Goal: Task Accomplishment & Management: Complete application form

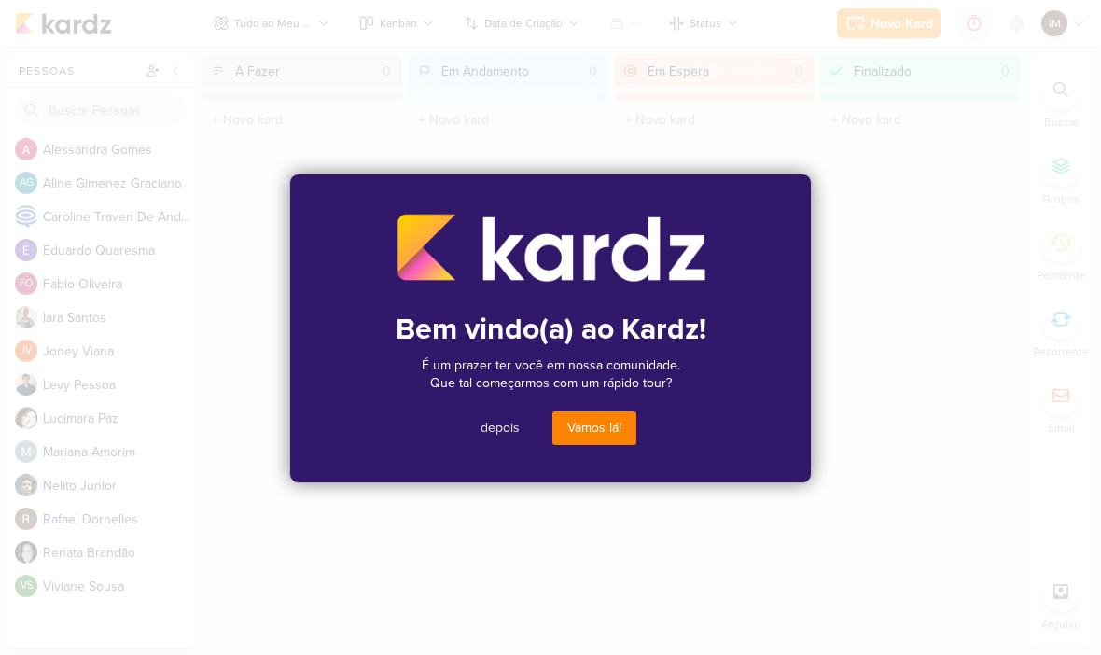
click at [600, 430] on button "Vamos lá!" at bounding box center [594, 428] width 84 height 34
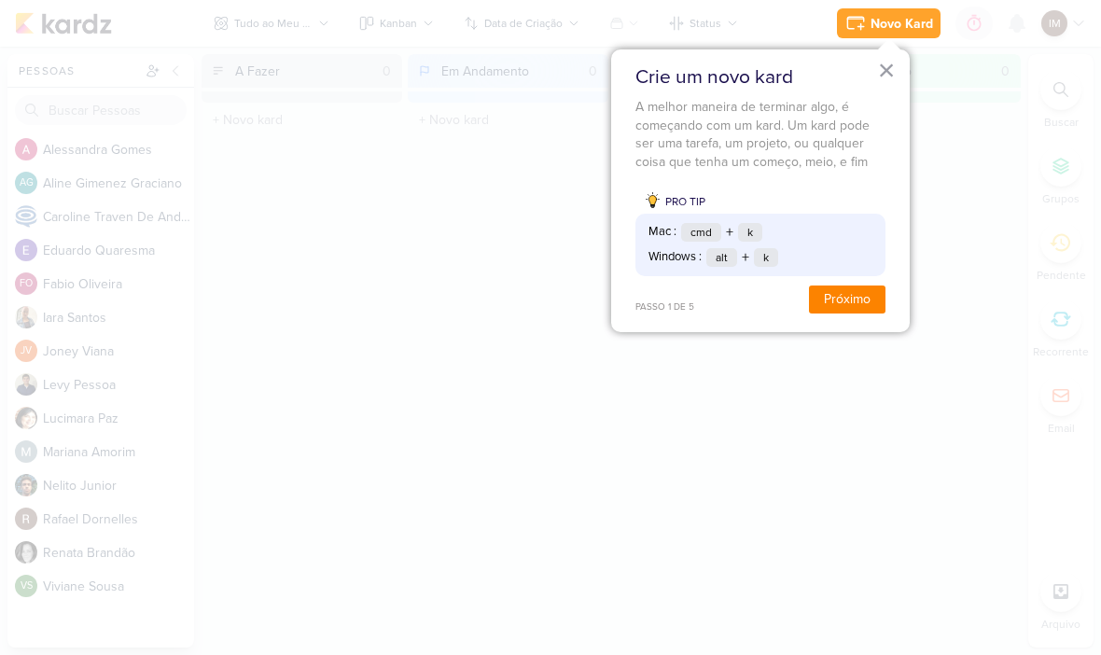
click at [857, 304] on button "Próximo" at bounding box center [847, 299] width 76 height 28
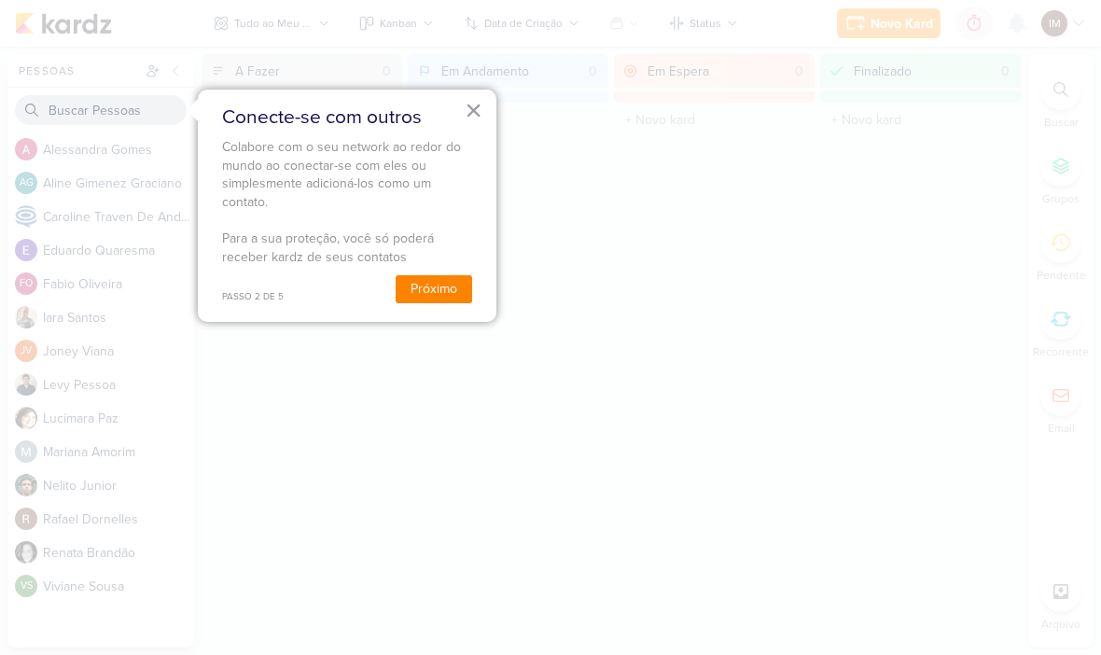
click at [433, 281] on button "Próximo" at bounding box center [434, 289] width 76 height 28
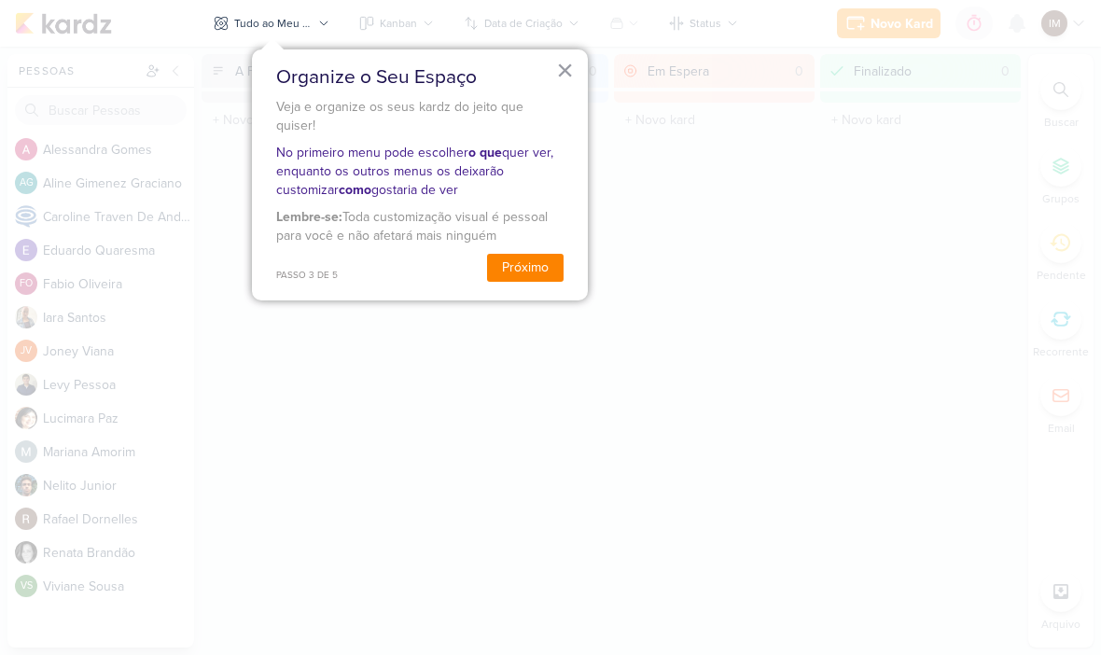
click at [535, 254] on button "Próximo" at bounding box center [525, 268] width 76 height 28
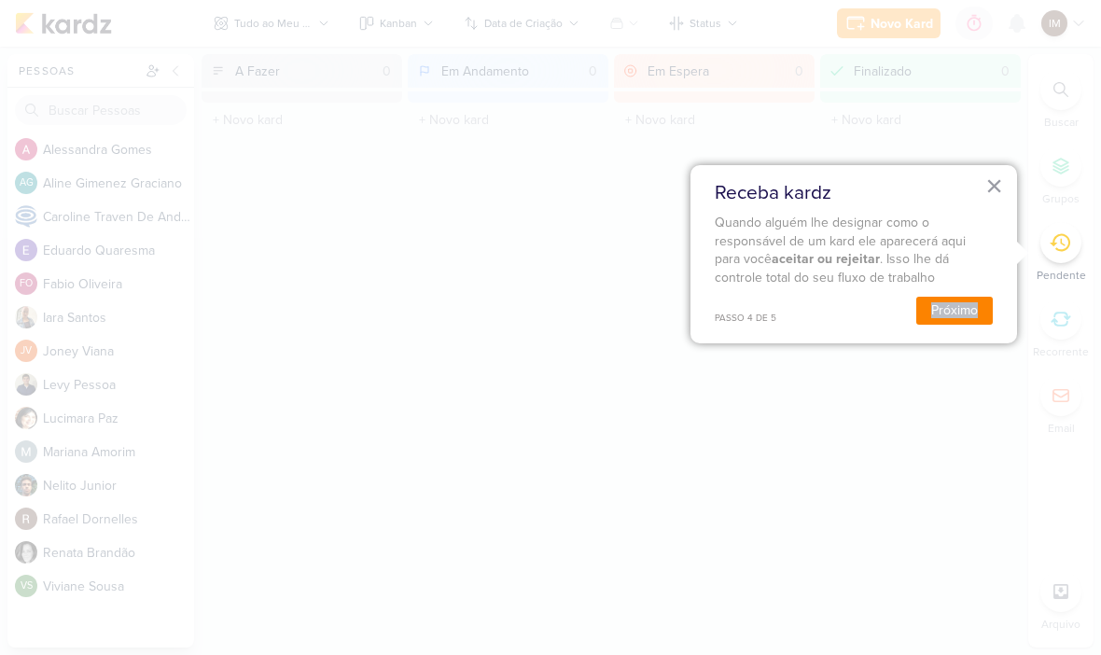
click at [916, 316] on button "Próximo" at bounding box center [954, 311] width 76 height 28
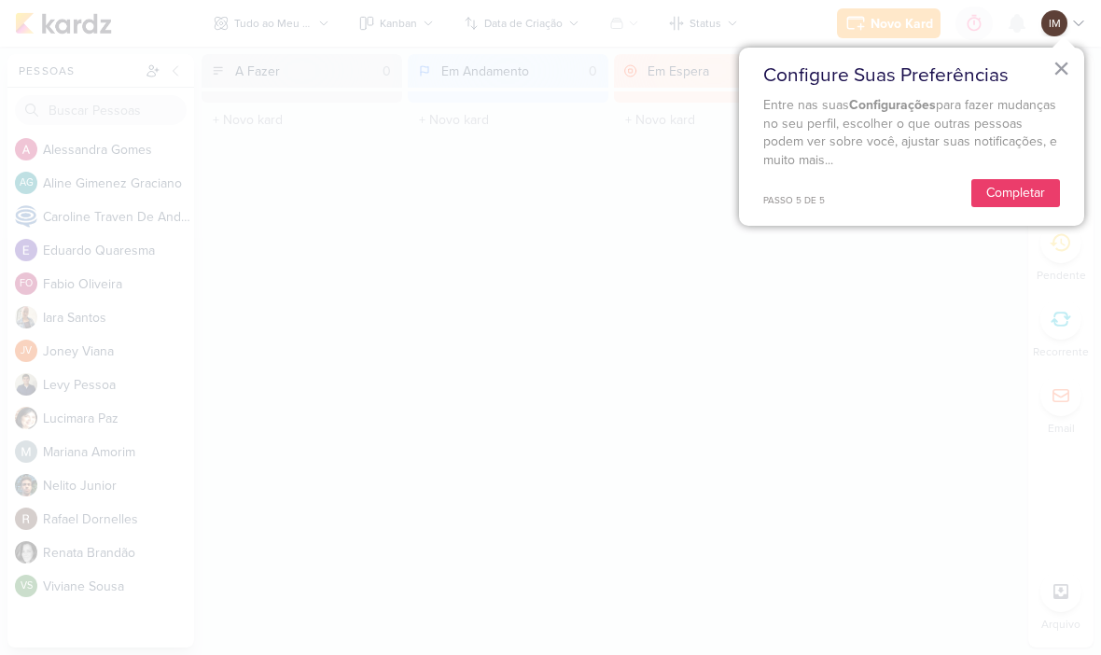
click at [1007, 195] on button "Completar" at bounding box center [1015, 193] width 89 height 28
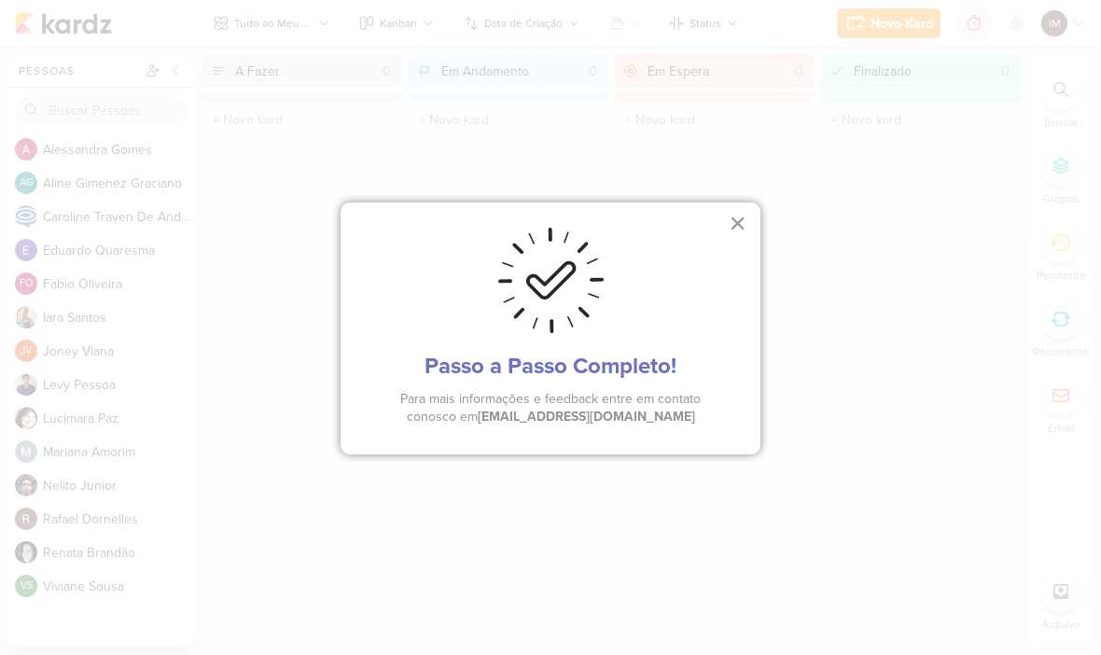
click at [744, 228] on button "×" at bounding box center [738, 223] width 18 height 30
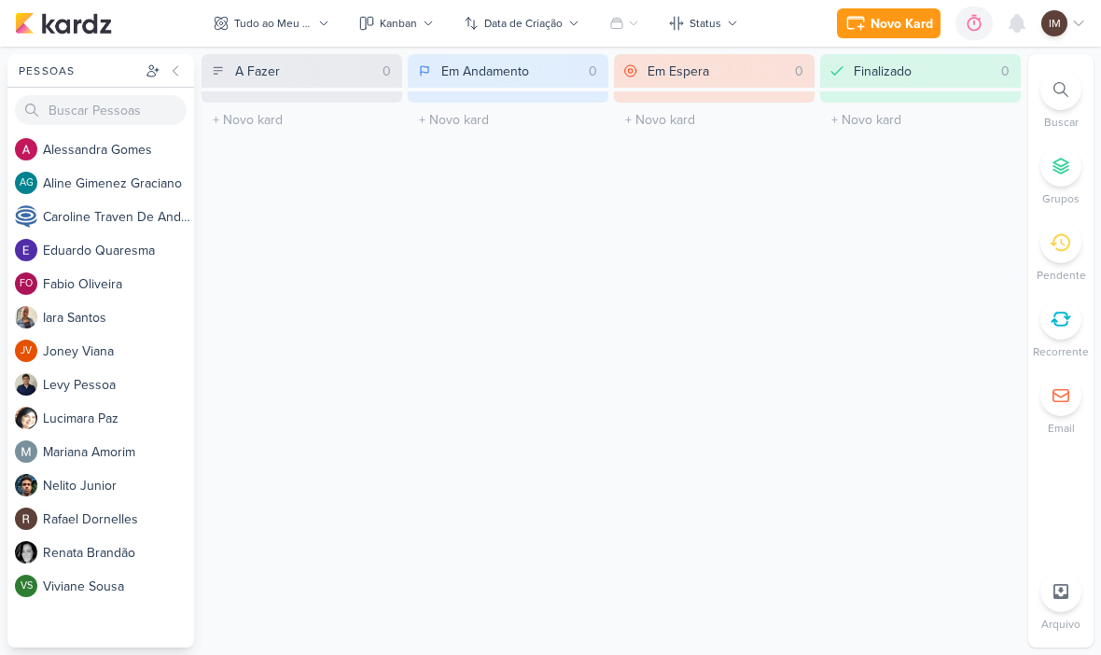
click at [882, 36] on button "Novo Kard" at bounding box center [889, 23] width 104 height 30
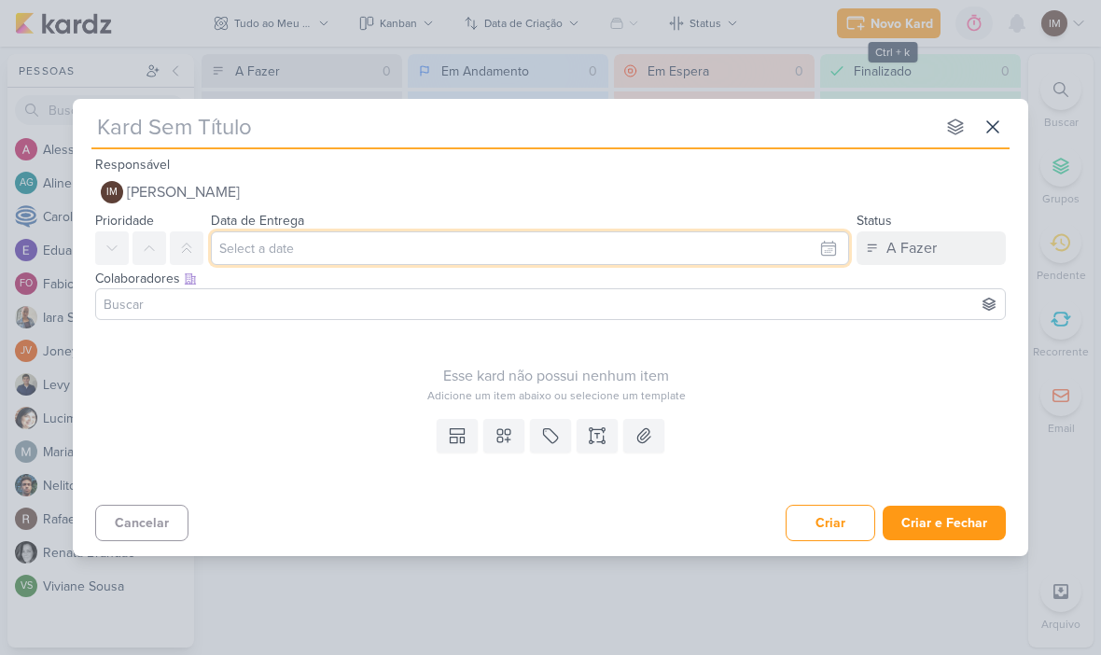
click at [345, 263] on input "text" at bounding box center [530, 248] width 638 height 34
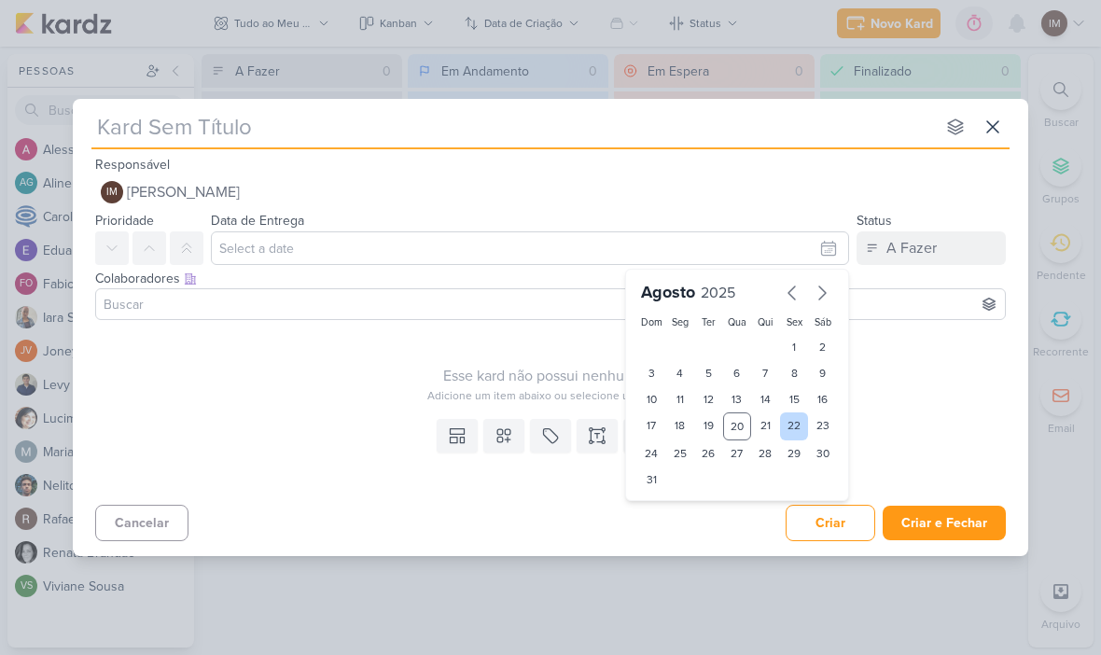
click at [792, 426] on div "22" at bounding box center [794, 426] width 29 height 28
type input "[DATE] 23:59"
click at [679, 517] on select "00 01 02 03 04 05 06 07 08 09 10 11 12 13 14 15 16 17 18 19 20 21 22 23" at bounding box center [680, 511] width 26 height 22
select select "18"
type input "[DATE] 18:59"
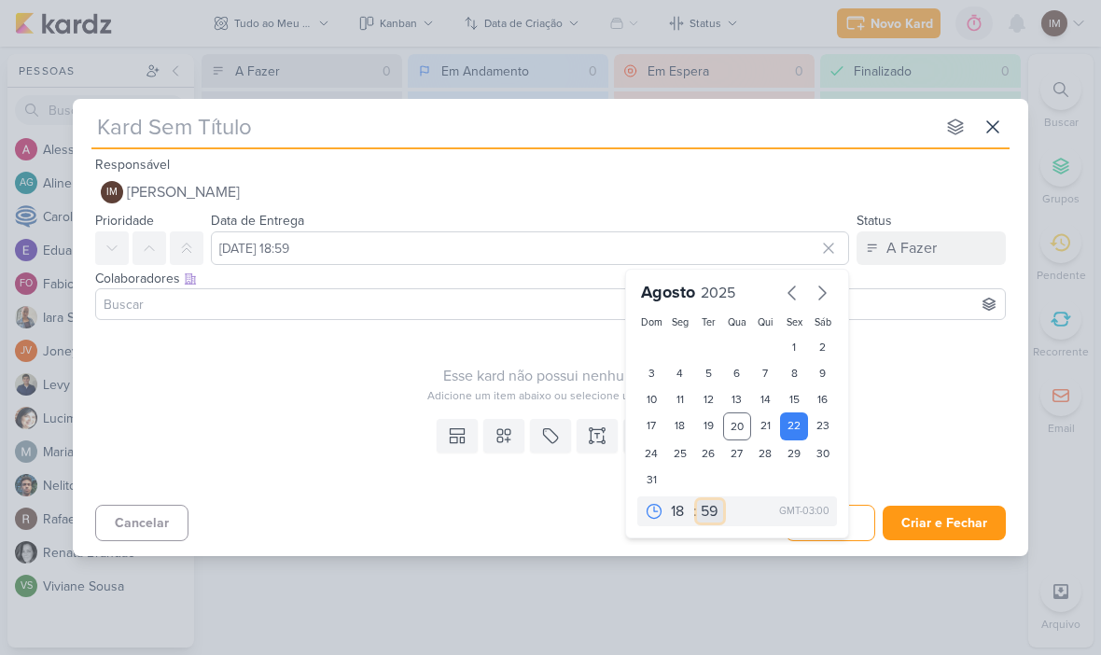
click at [705, 510] on select "00 05 10 15 20 25 30 35 40 45 50 55 59" at bounding box center [710, 511] width 26 height 22
select select "0"
type input "[DATE] 18:00"
click at [537, 371] on div "Esse kard não possui nenhum item" at bounding box center [556, 376] width 922 height 22
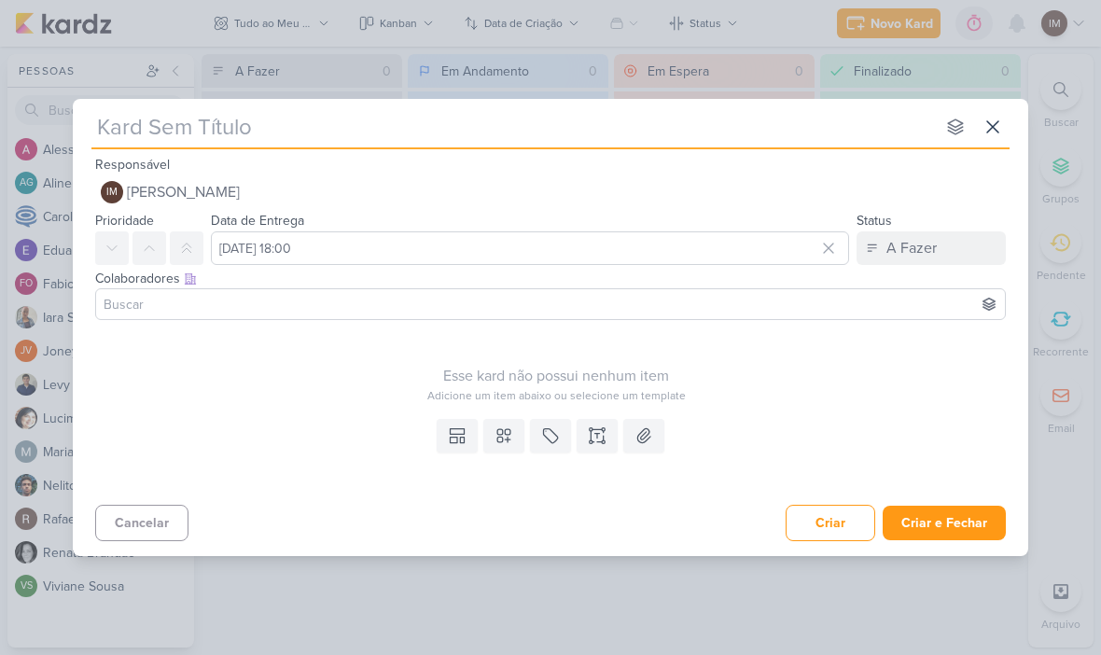
click at [546, 308] on input at bounding box center [550, 304] width 901 height 22
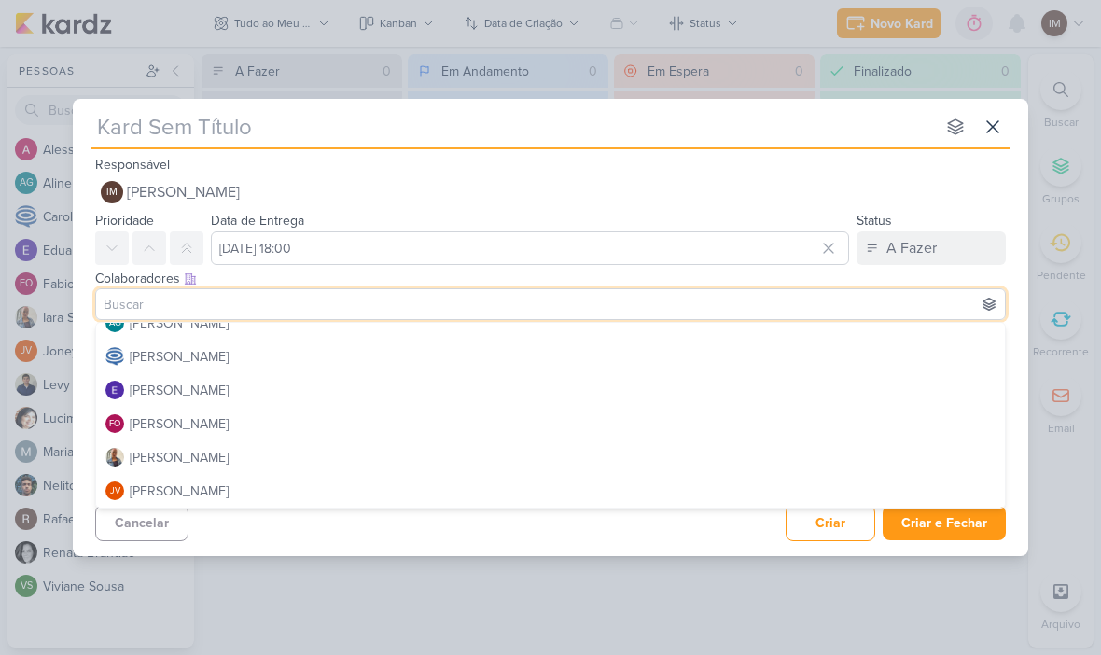
scroll to position [83, 0]
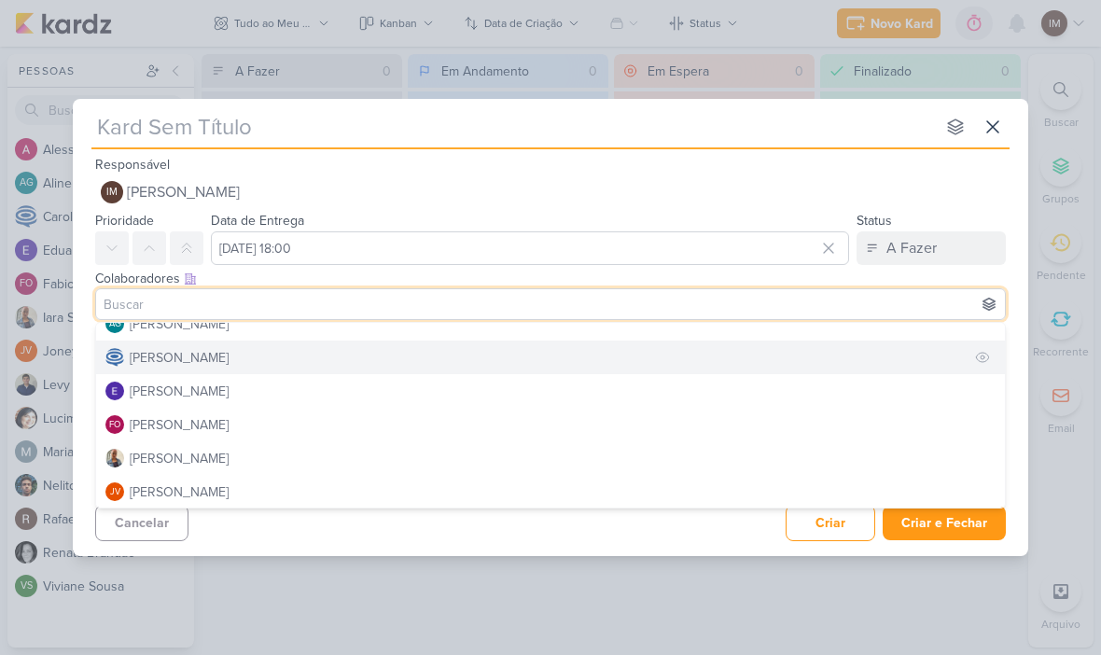
click at [613, 345] on button "[PERSON_NAME]" at bounding box center [550, 357] width 909 height 34
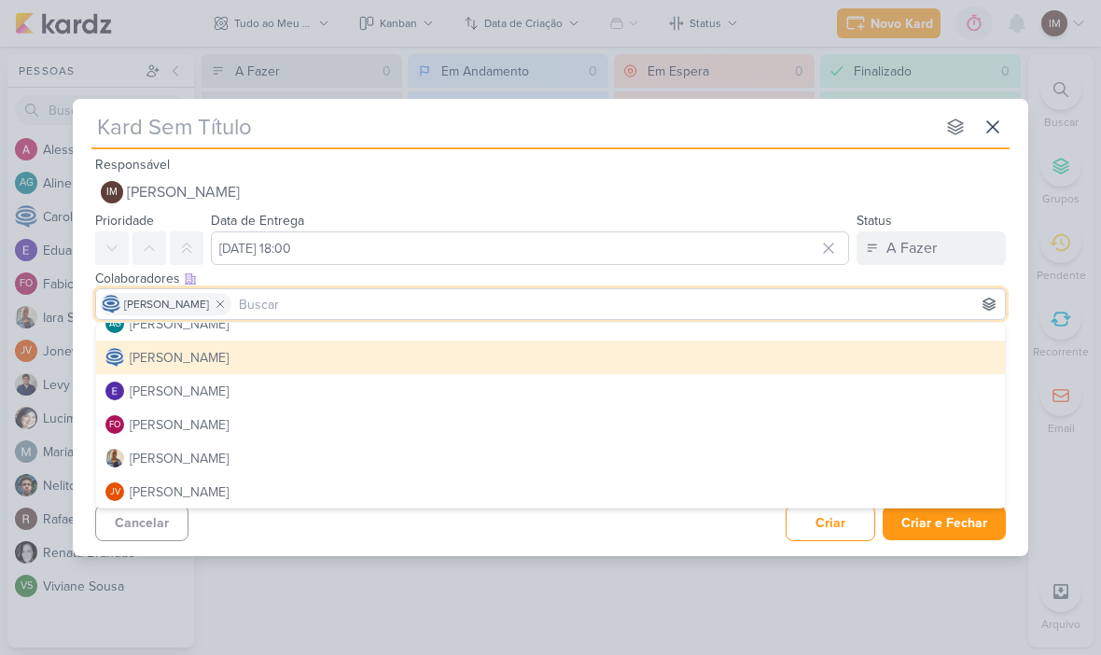
click at [653, 277] on div "Colaboradores Este kard pode ser visível a usuários da sua organização Este kar…" at bounding box center [550, 279] width 910 height 20
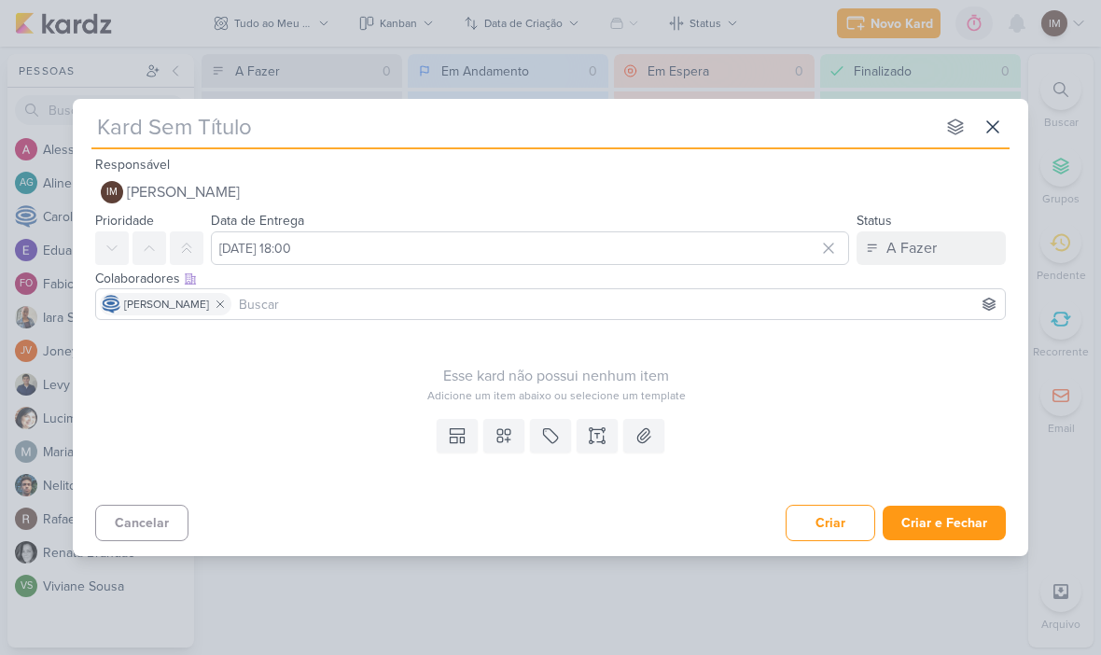
click at [164, 251] on button at bounding box center [149, 248] width 34 height 34
click at [369, 203] on button "IM [PERSON_NAME]" at bounding box center [550, 192] width 910 height 34
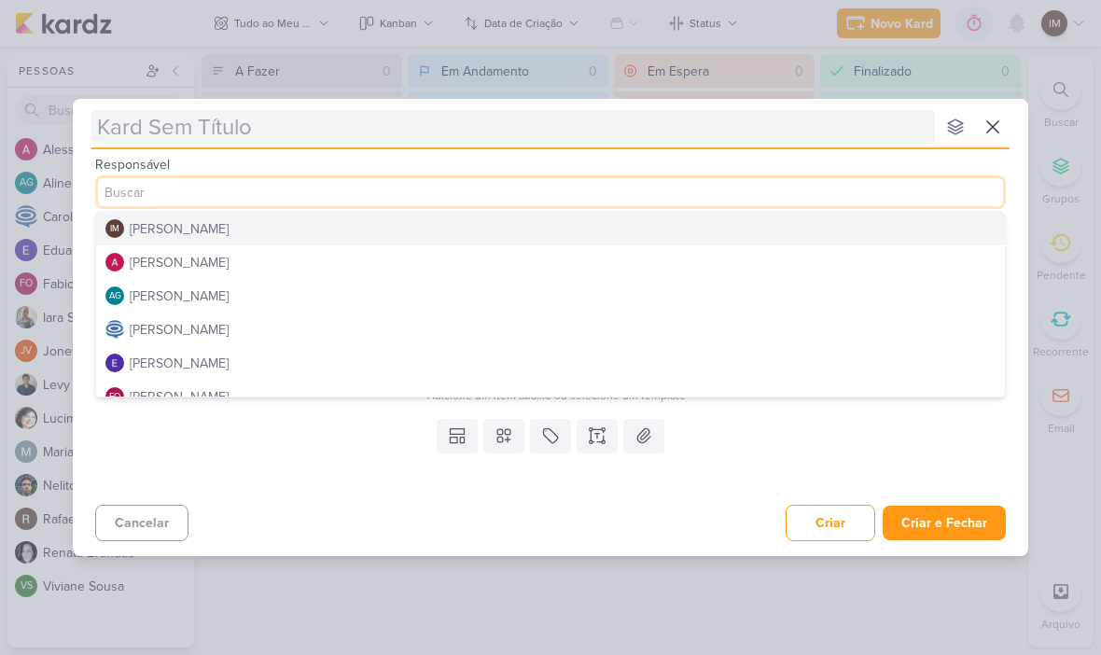
click at [609, 142] on input "text" at bounding box center [512, 127] width 843 height 34
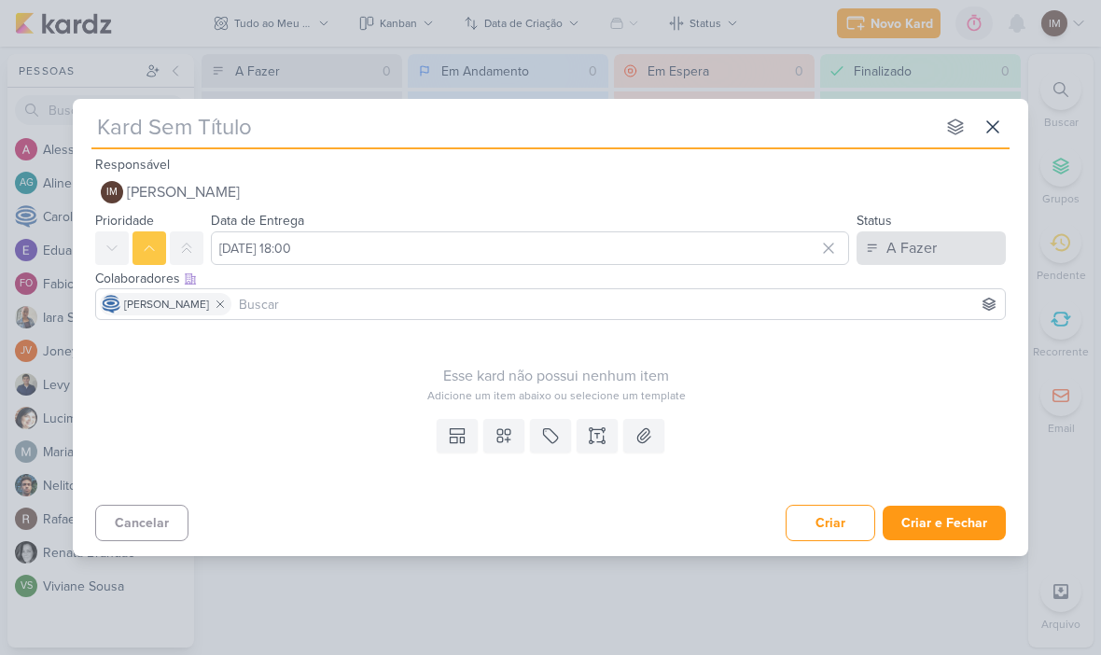
click at [927, 243] on div "A Fazer" at bounding box center [911, 248] width 50 height 22
click at [930, 242] on div "A Fazer" at bounding box center [911, 248] width 50 height 22
click at [754, 374] on div "Esse kard não possui nenhum item" at bounding box center [556, 376] width 922 height 22
click at [453, 436] on icon at bounding box center [457, 435] width 19 height 19
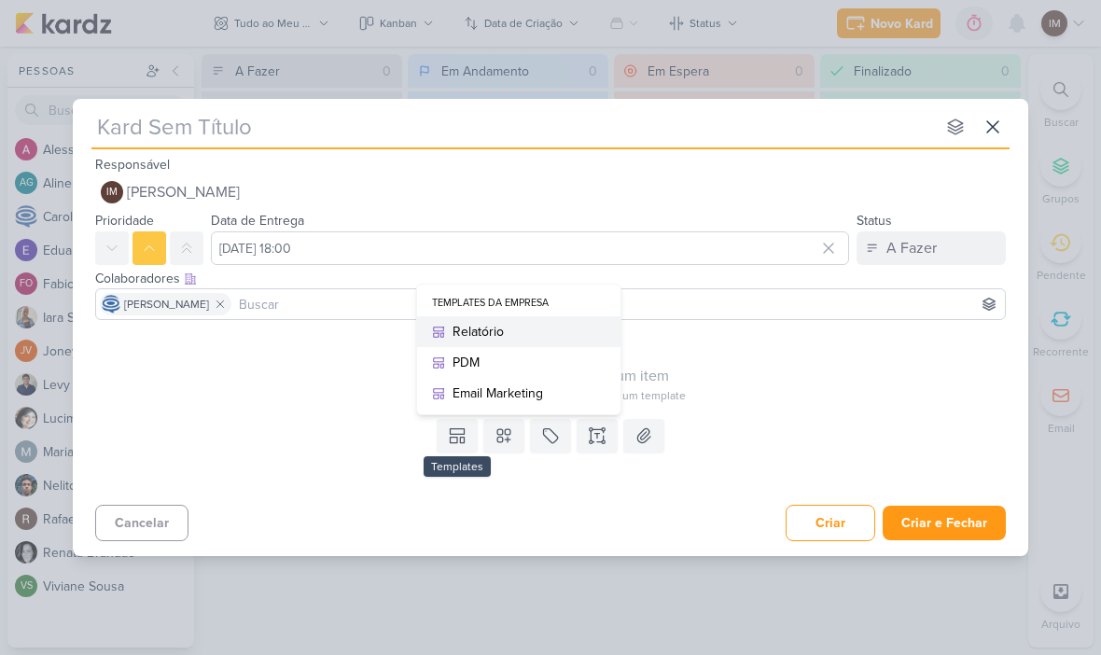
click at [498, 322] on div "Relatório" at bounding box center [525, 332] width 146 height 20
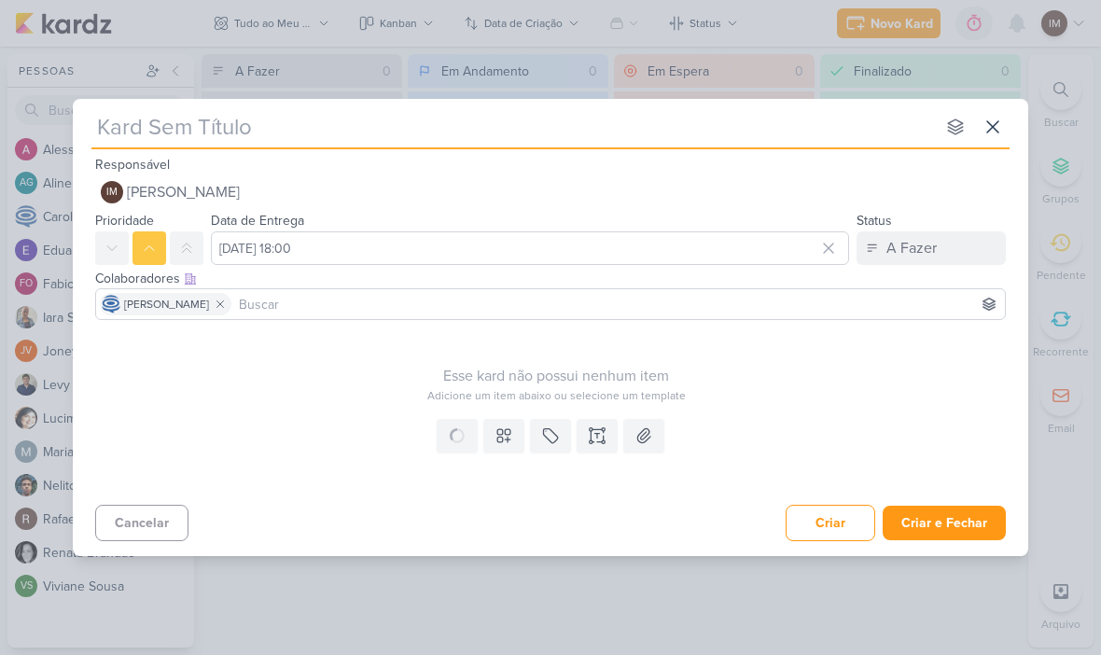
type input "Relatório"
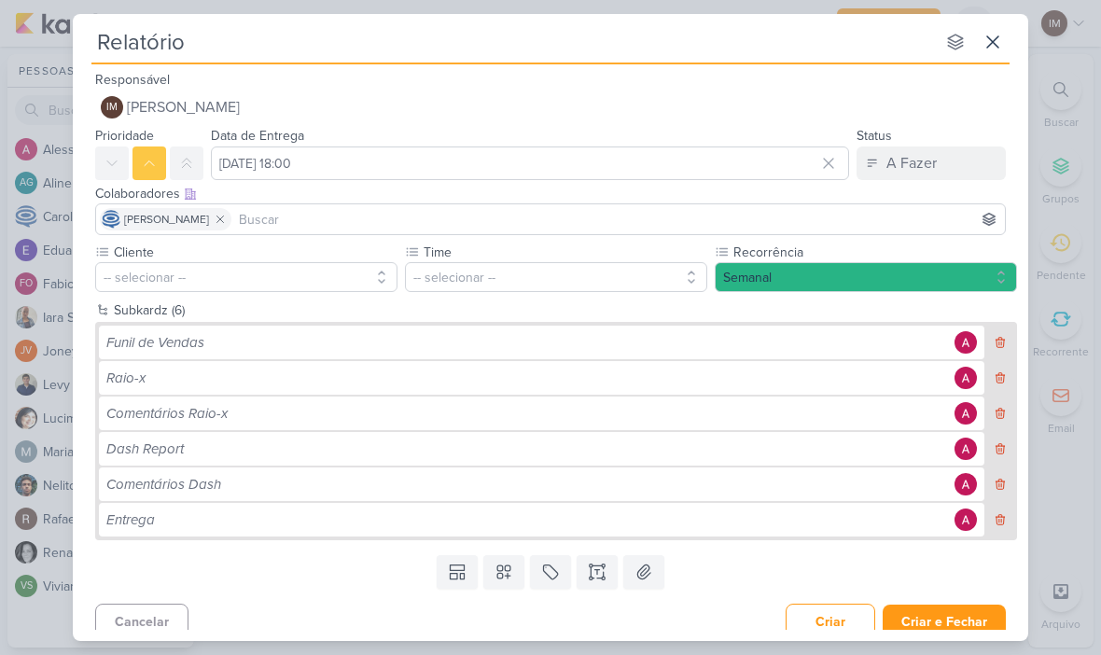
click at [367, 273] on button "-- selecionar --" at bounding box center [246, 277] width 302 height 30
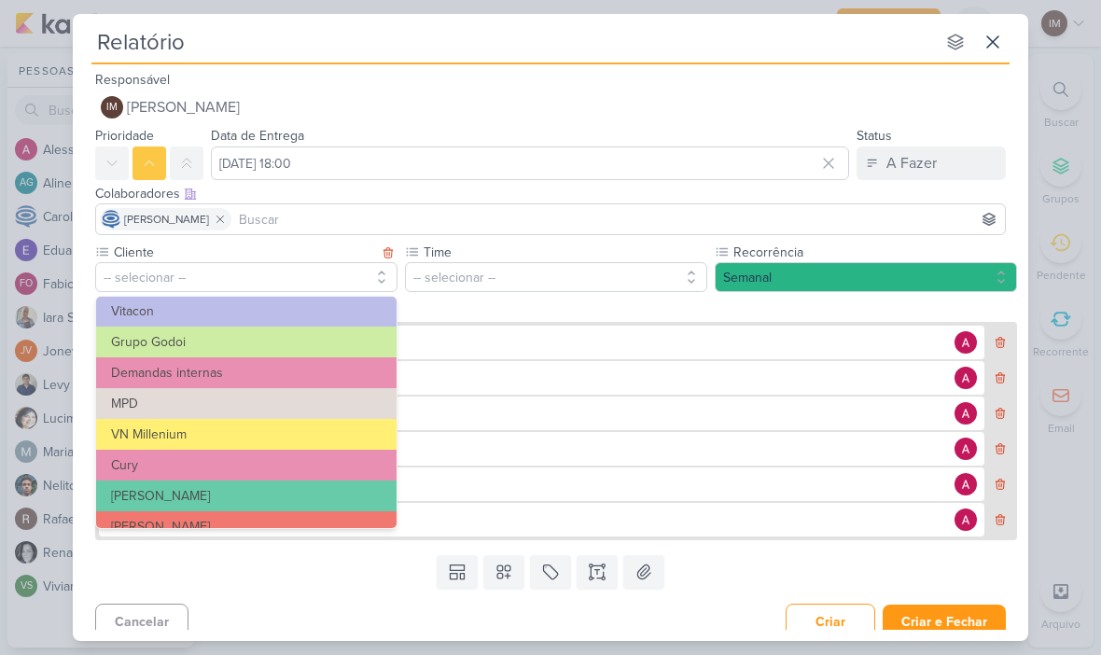
scroll to position [131, 0]
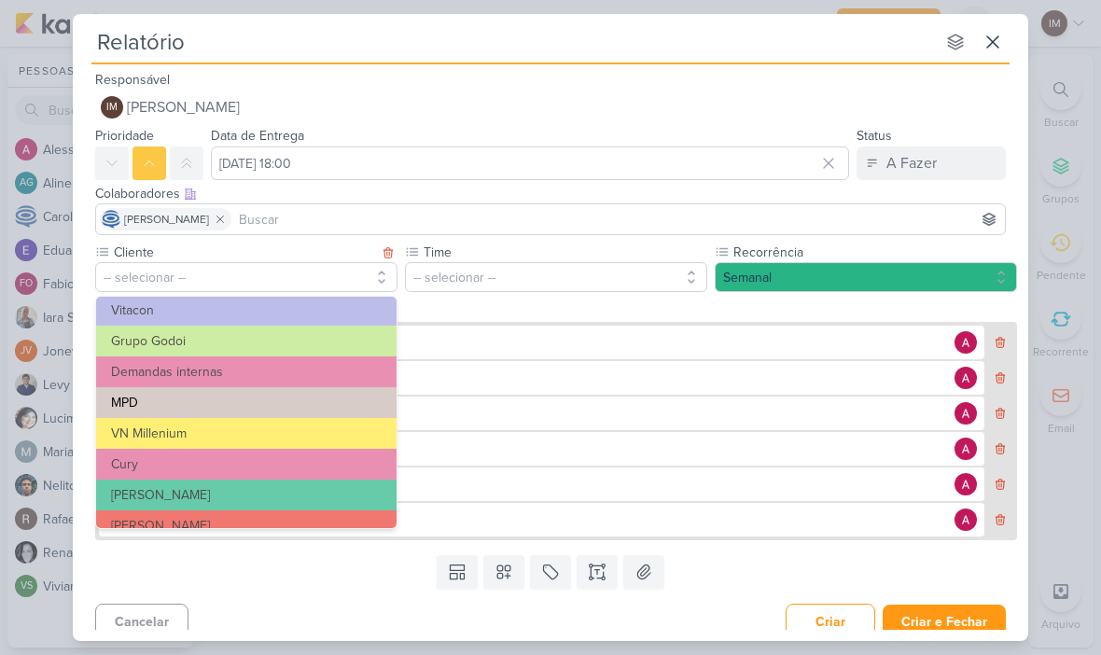
click at [338, 402] on button "MPD" at bounding box center [246, 402] width 300 height 31
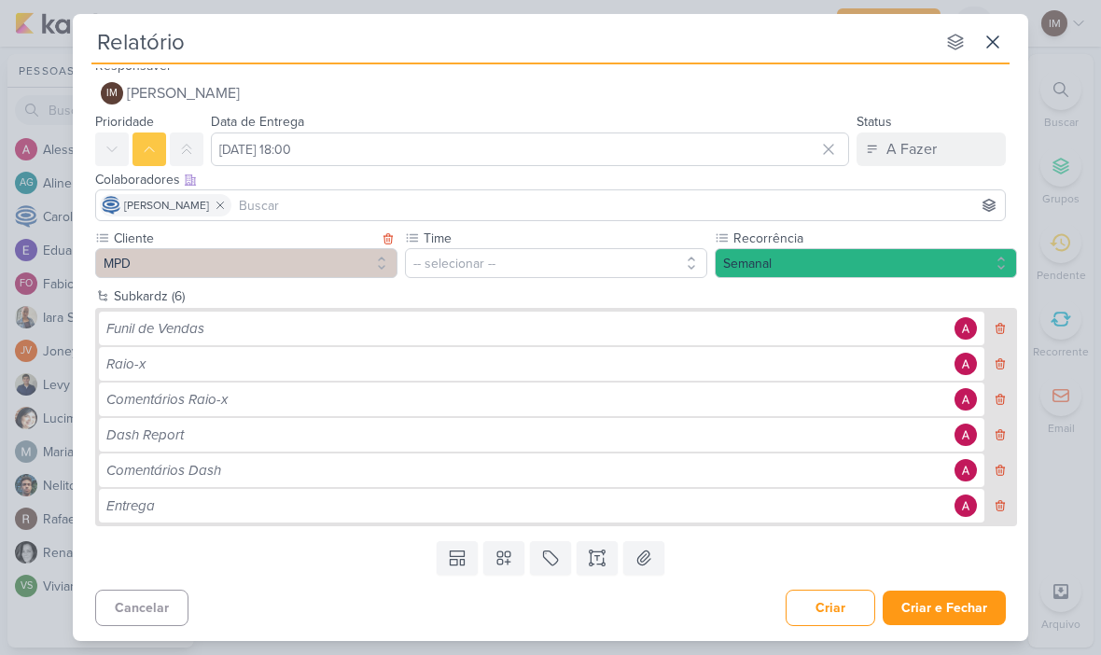
scroll to position [14, 0]
click at [1007, 263] on button "Semanal" at bounding box center [866, 263] width 302 height 30
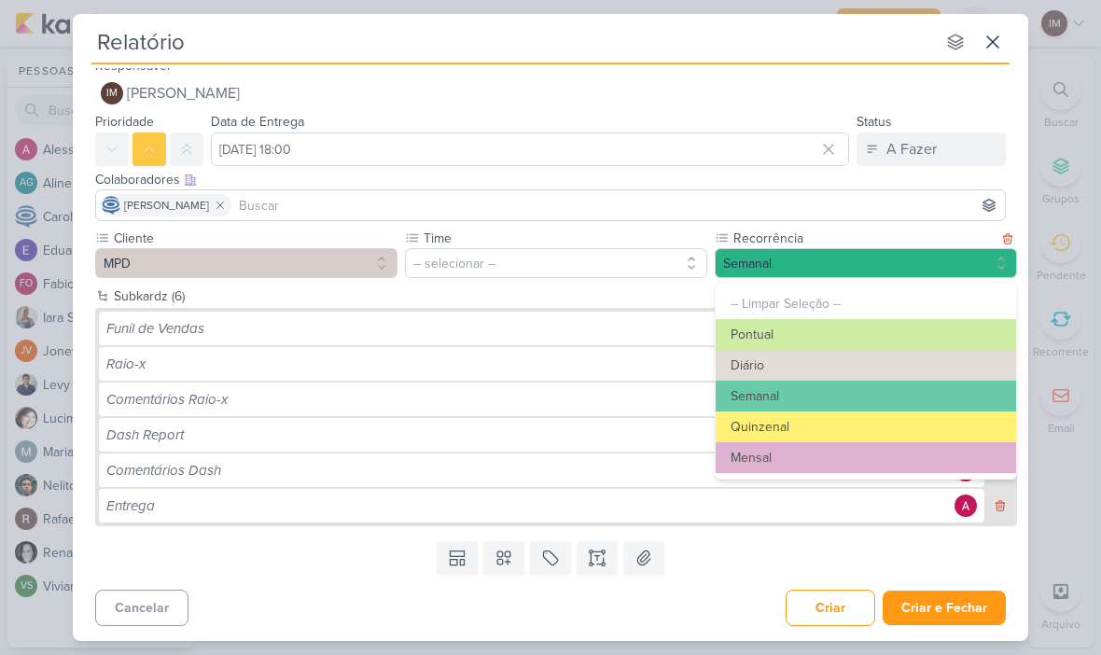
click at [910, 363] on button "Diário" at bounding box center [866, 365] width 300 height 31
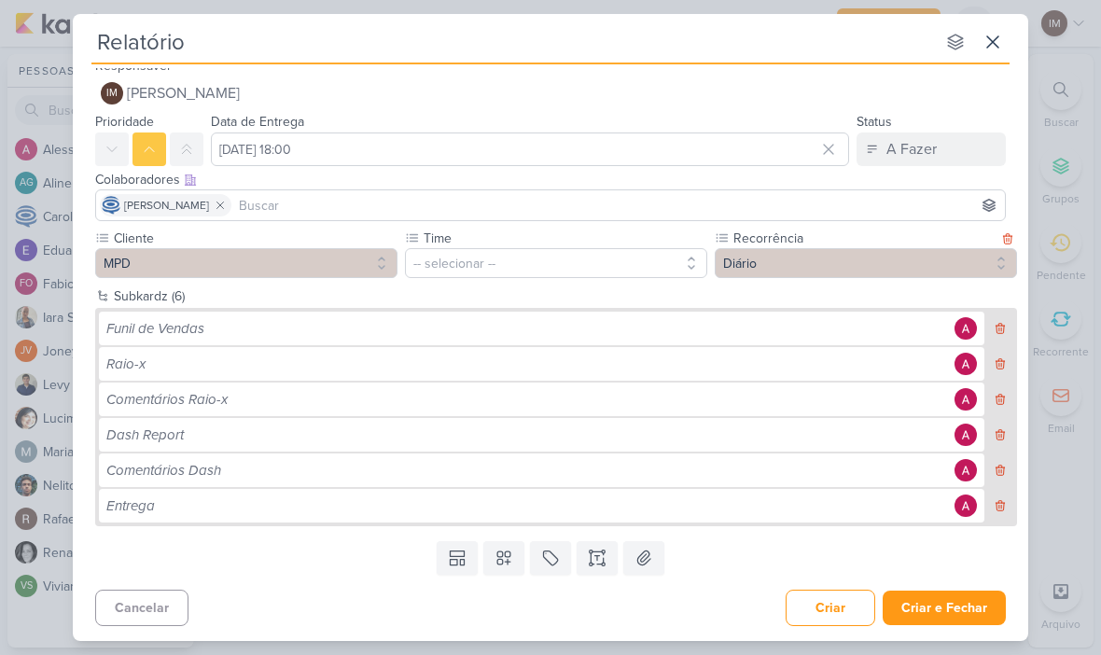
click at [998, 267] on button "Diário" at bounding box center [866, 263] width 302 height 30
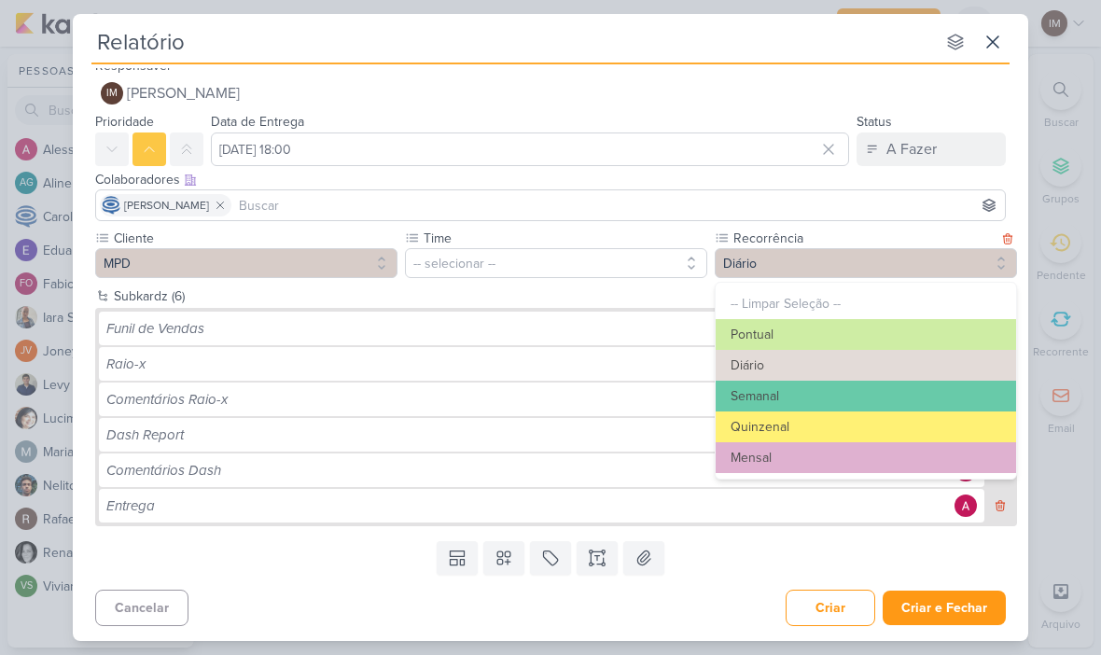
click at [997, 265] on button "Diário" at bounding box center [866, 263] width 302 height 30
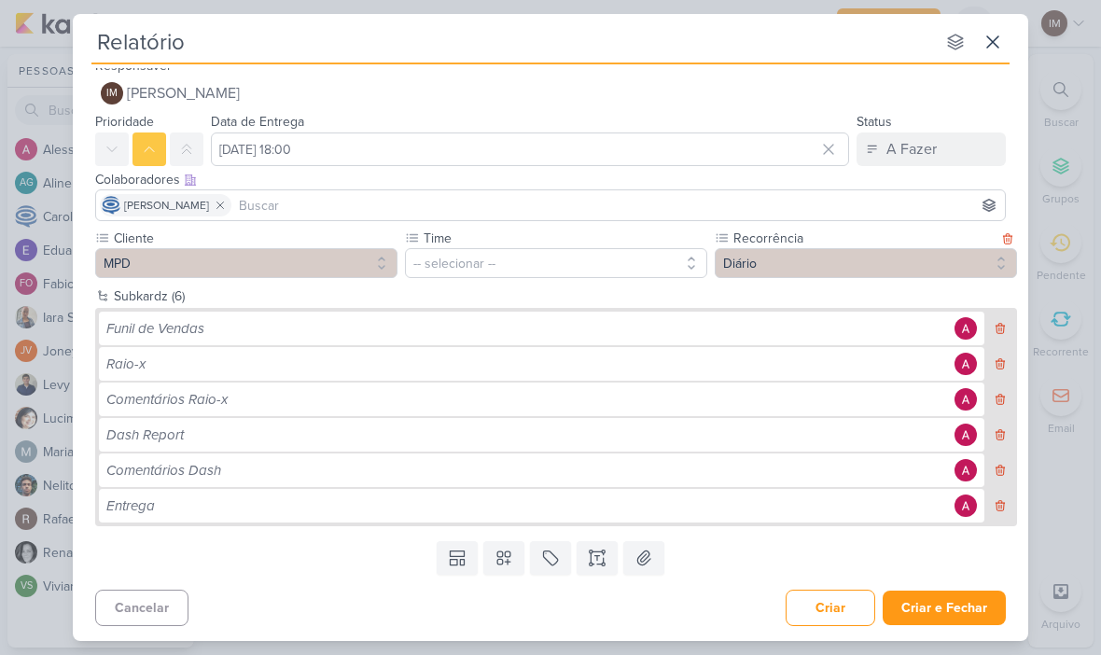
click at [1008, 243] on icon at bounding box center [1007, 238] width 13 height 13
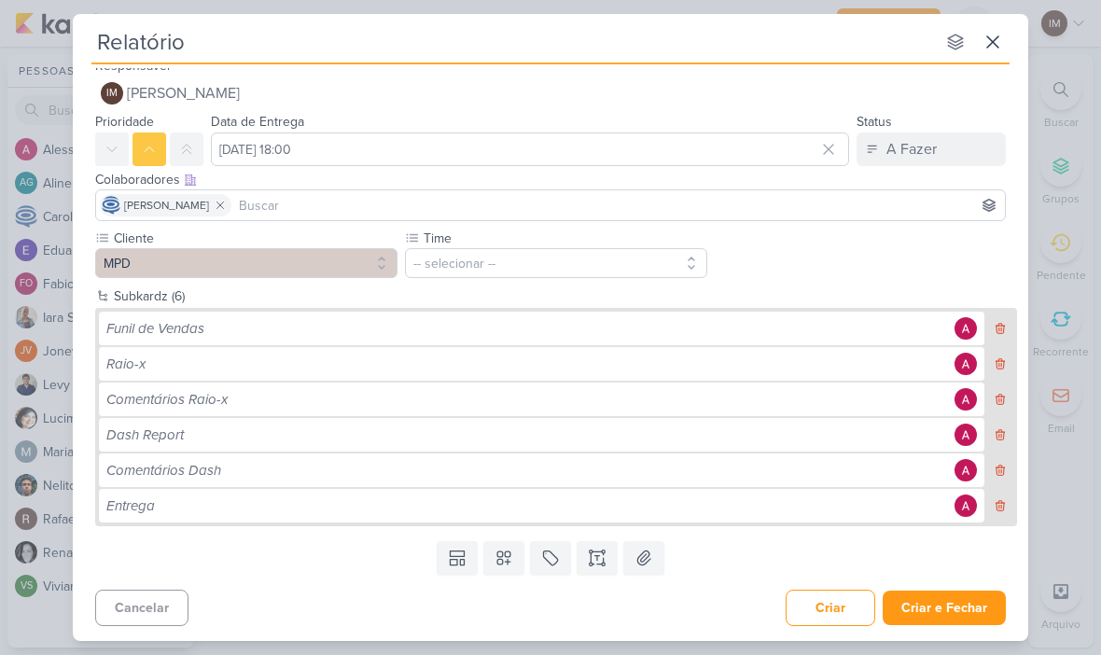
click at [1006, 325] on icon at bounding box center [1000, 328] width 13 height 13
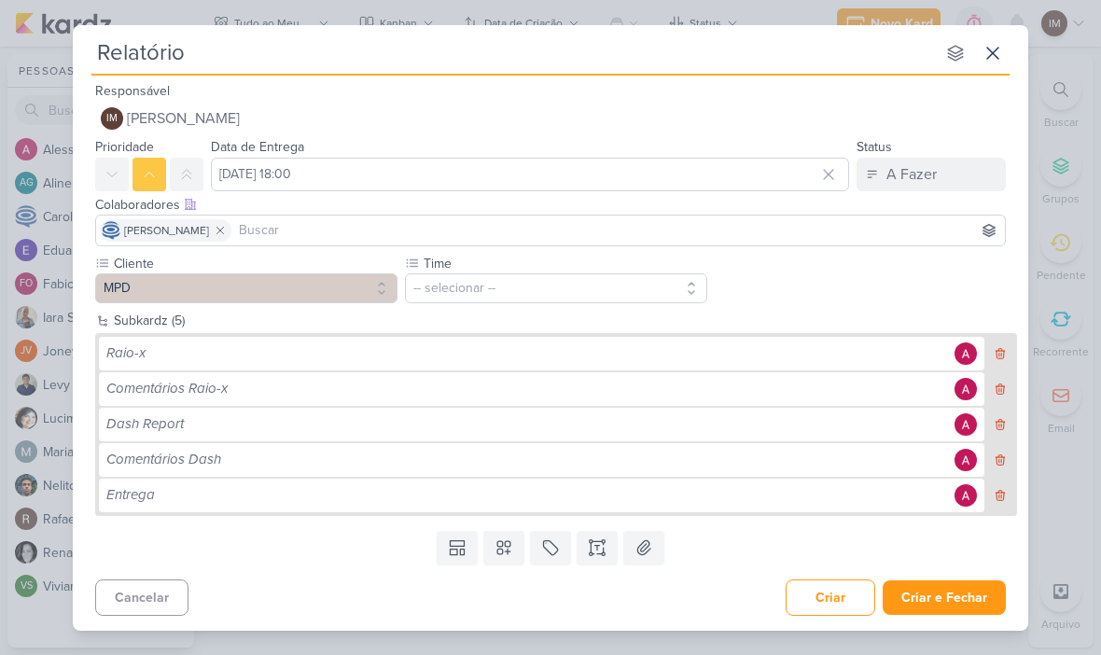
click at [1007, 356] on icon at bounding box center [1000, 353] width 13 height 13
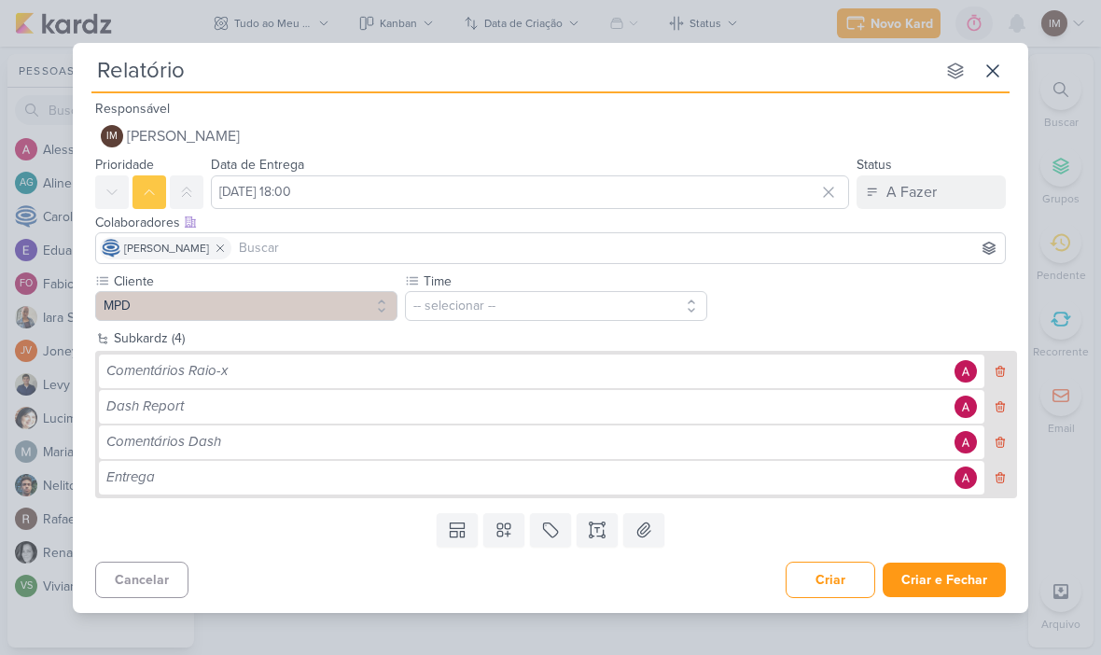
click at [999, 374] on icon at bounding box center [1000, 371] width 13 height 13
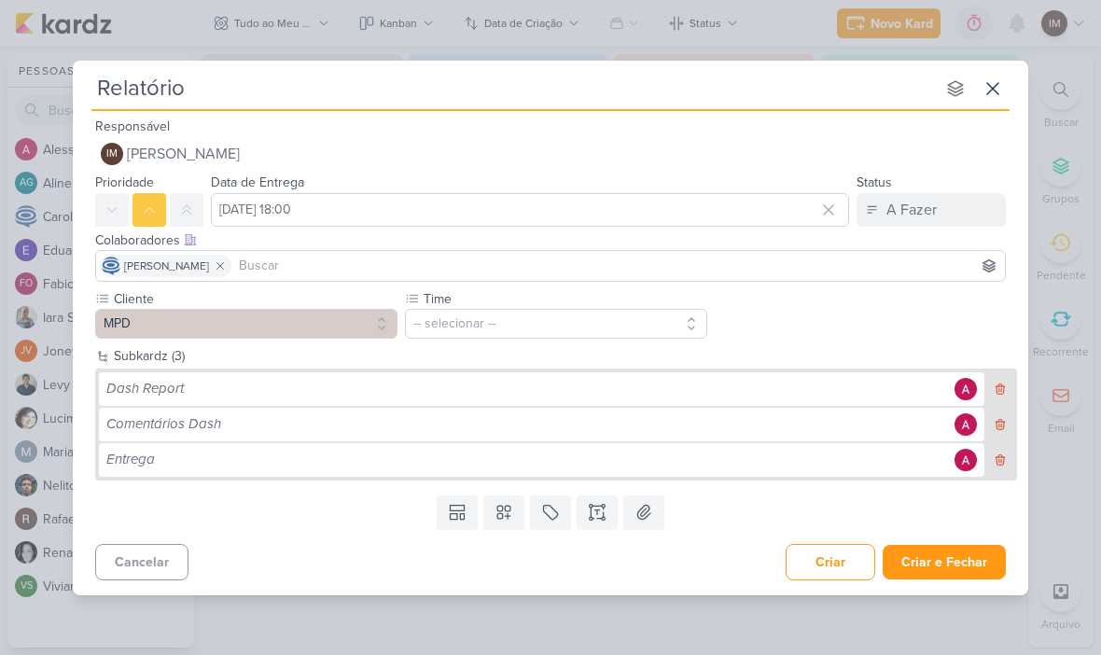
click at [999, 392] on icon at bounding box center [1000, 388] width 13 height 13
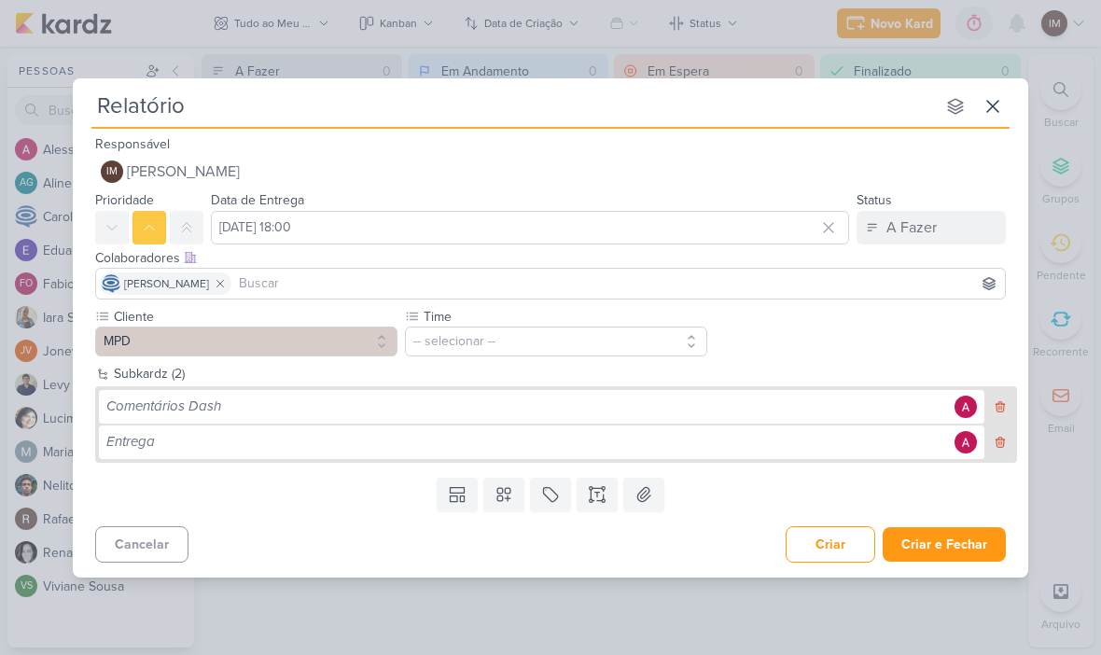
click at [1002, 411] on icon at bounding box center [1000, 406] width 8 height 10
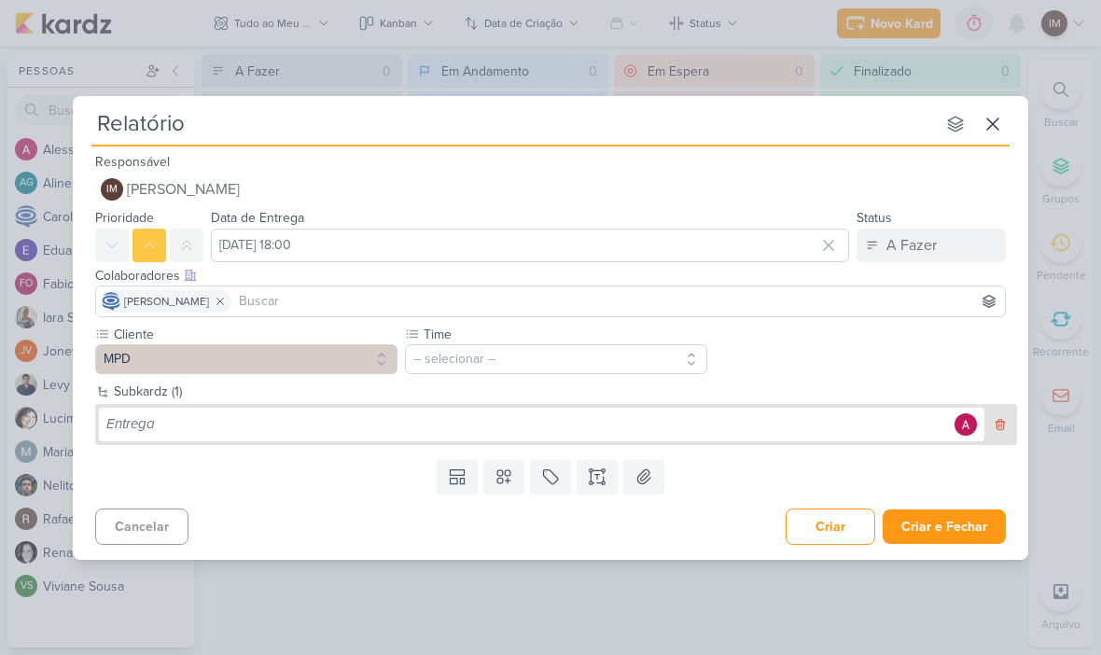
click at [995, 426] on icon at bounding box center [1000, 424] width 13 height 13
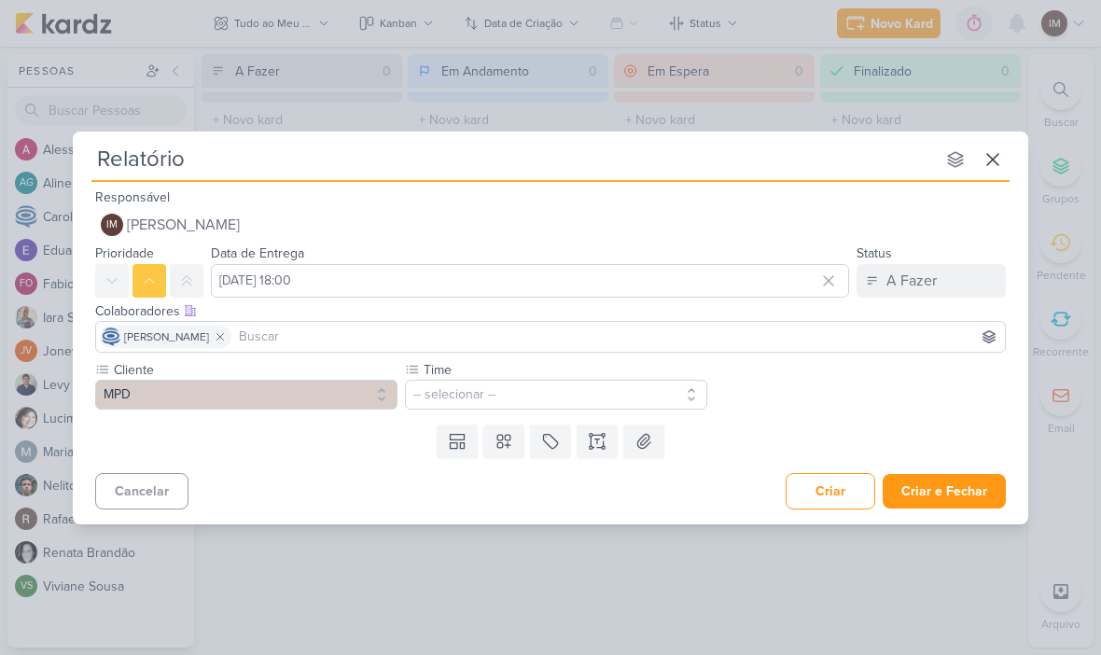
click at [846, 337] on input at bounding box center [618, 337] width 766 height 22
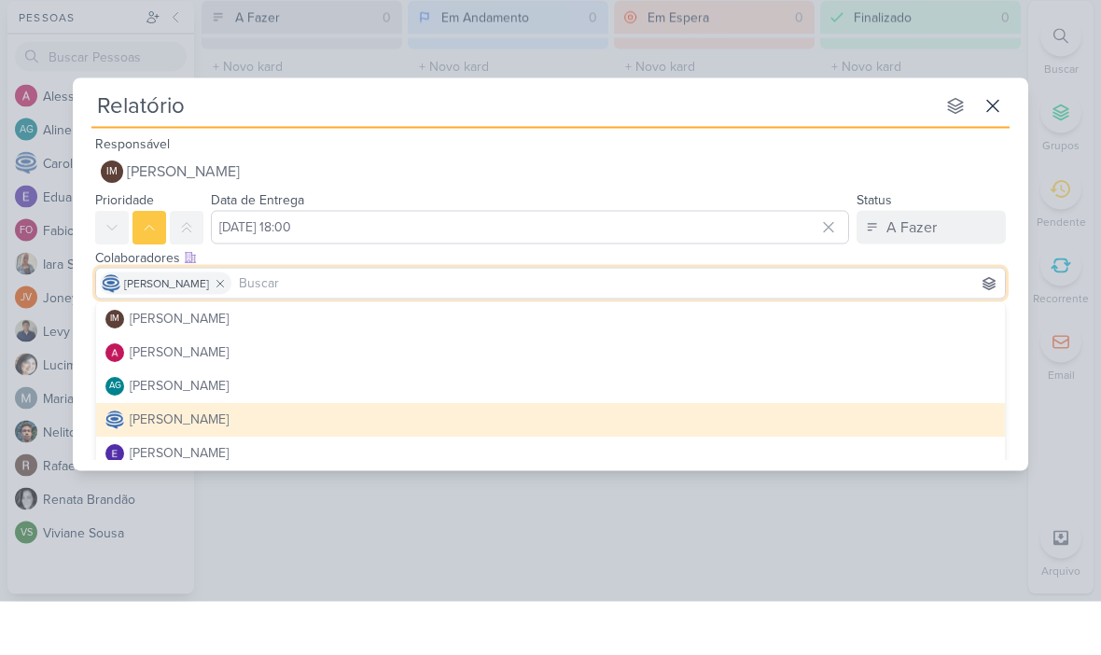
click at [997, 148] on icon at bounding box center [992, 159] width 22 height 22
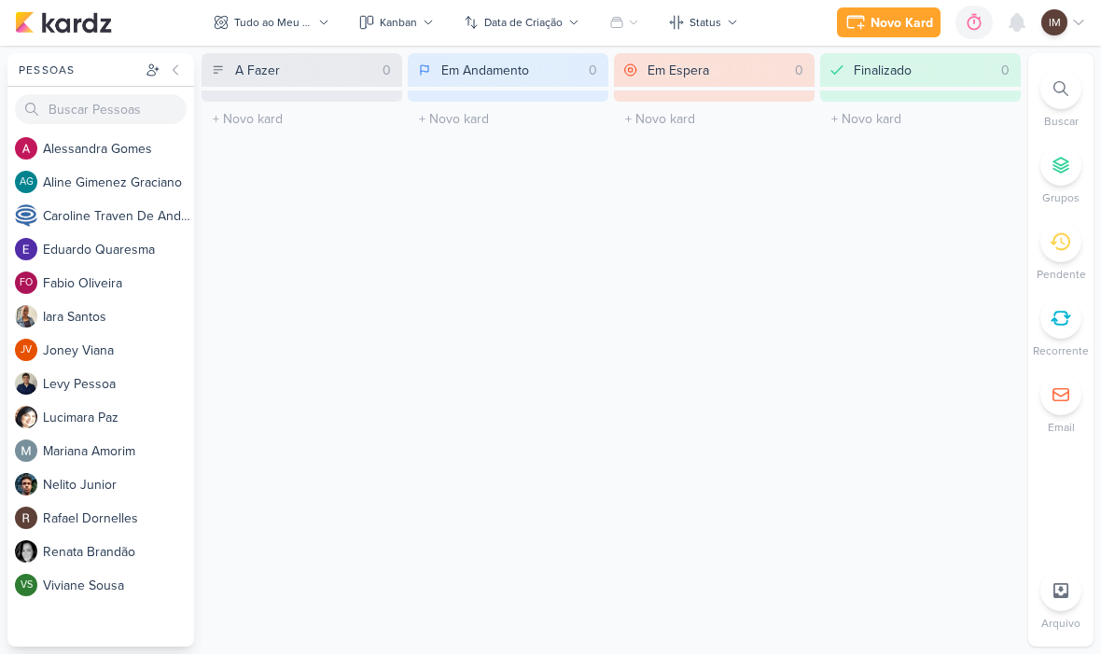
click at [884, 11] on button "Novo Kard" at bounding box center [889, 23] width 104 height 30
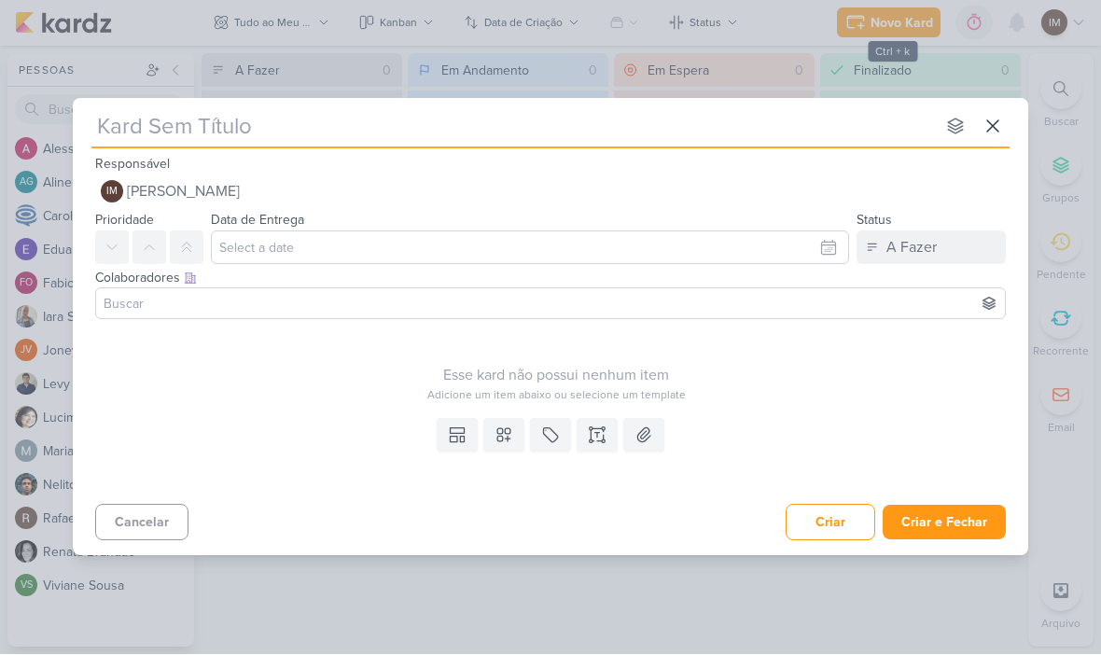
click at [562, 439] on button at bounding box center [550, 436] width 41 height 34
click at [728, 357] on div "Esse kard não possui nenhum item Adicione um item abaixo ou selecione um templa…" at bounding box center [556, 365] width 922 height 76
click at [508, 439] on icon at bounding box center [503, 435] width 19 height 19
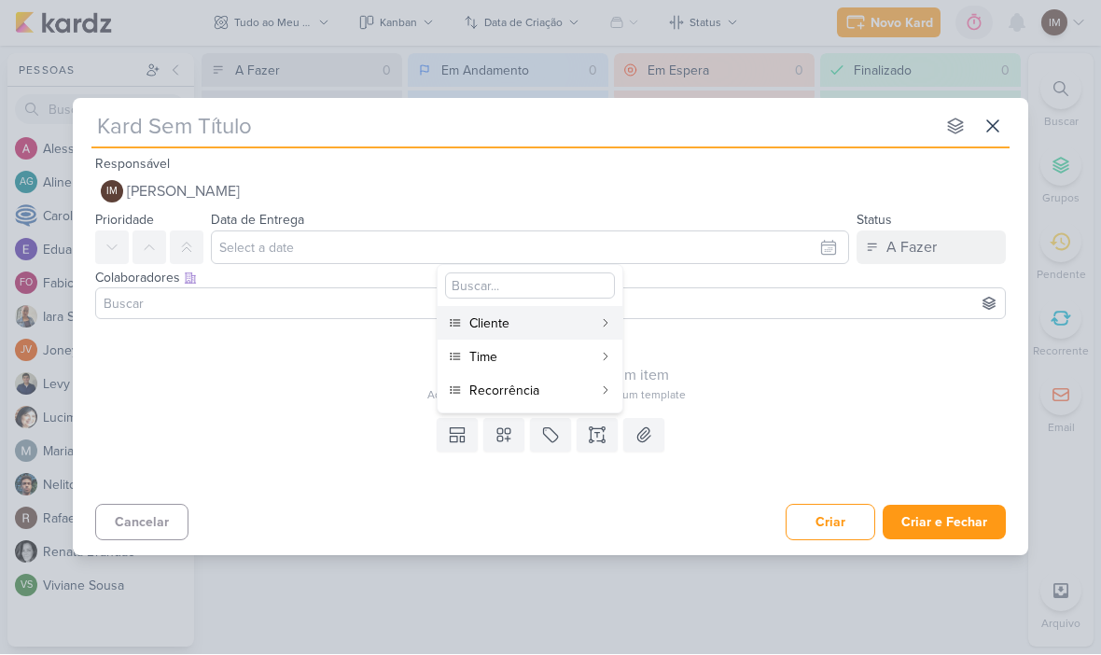
click at [693, 396] on div "Adicione um item abaixo ou selecione um template" at bounding box center [556, 395] width 922 height 17
click at [449, 426] on icon at bounding box center [457, 435] width 19 height 19
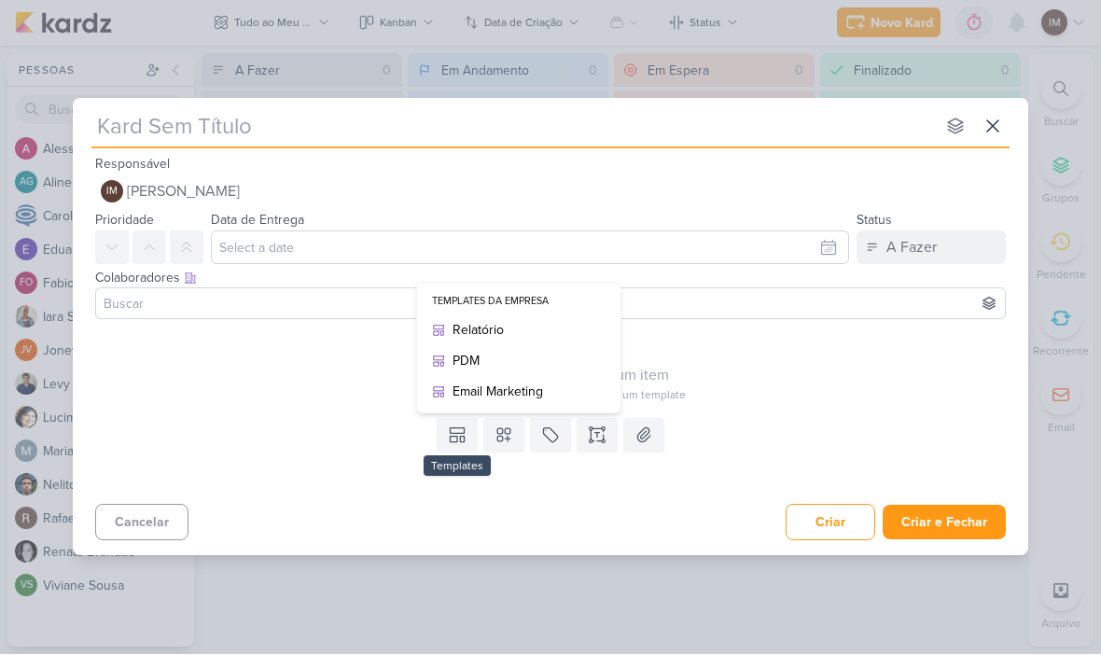
click at [516, 360] on div "PDM" at bounding box center [525, 362] width 146 height 20
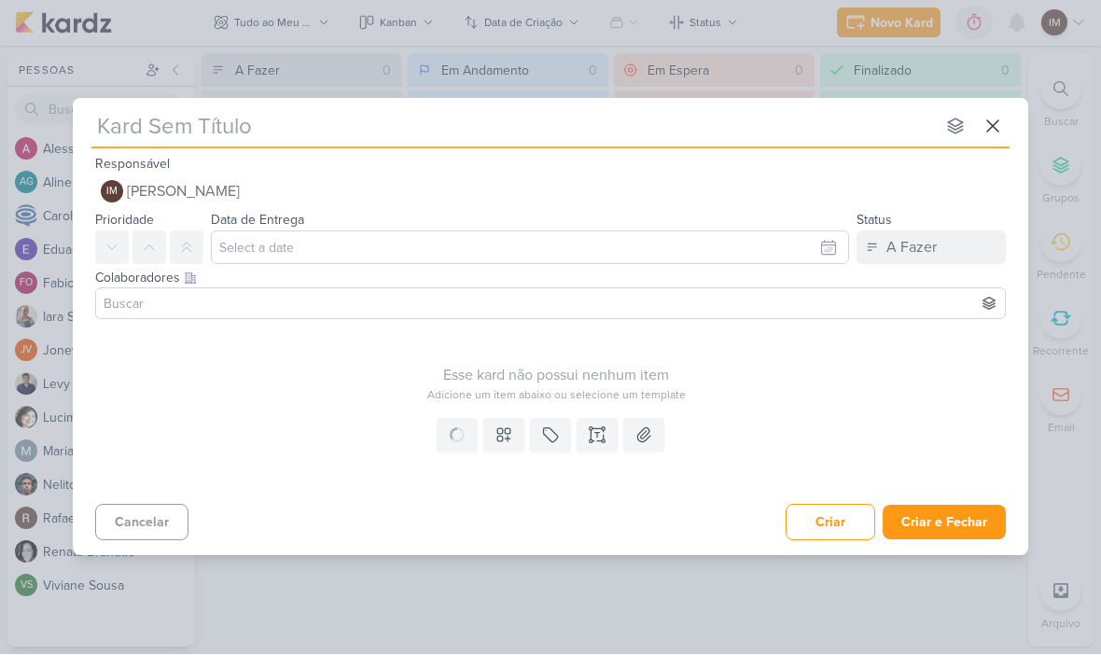
type input "PDM"
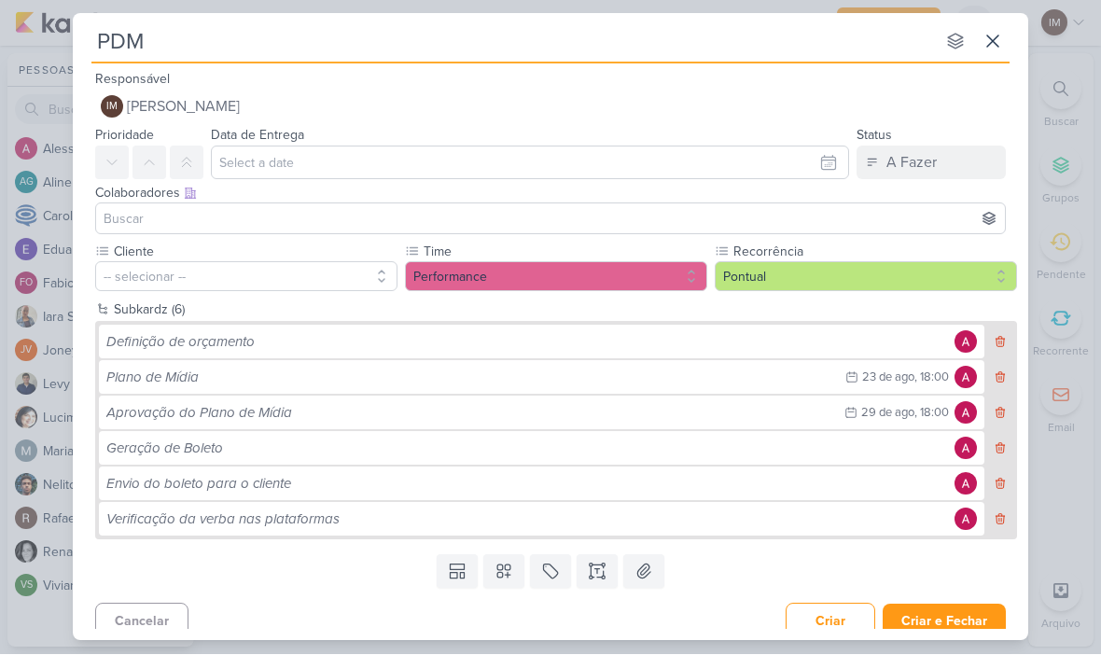
click at [672, 278] on button "Performance" at bounding box center [556, 277] width 302 height 30
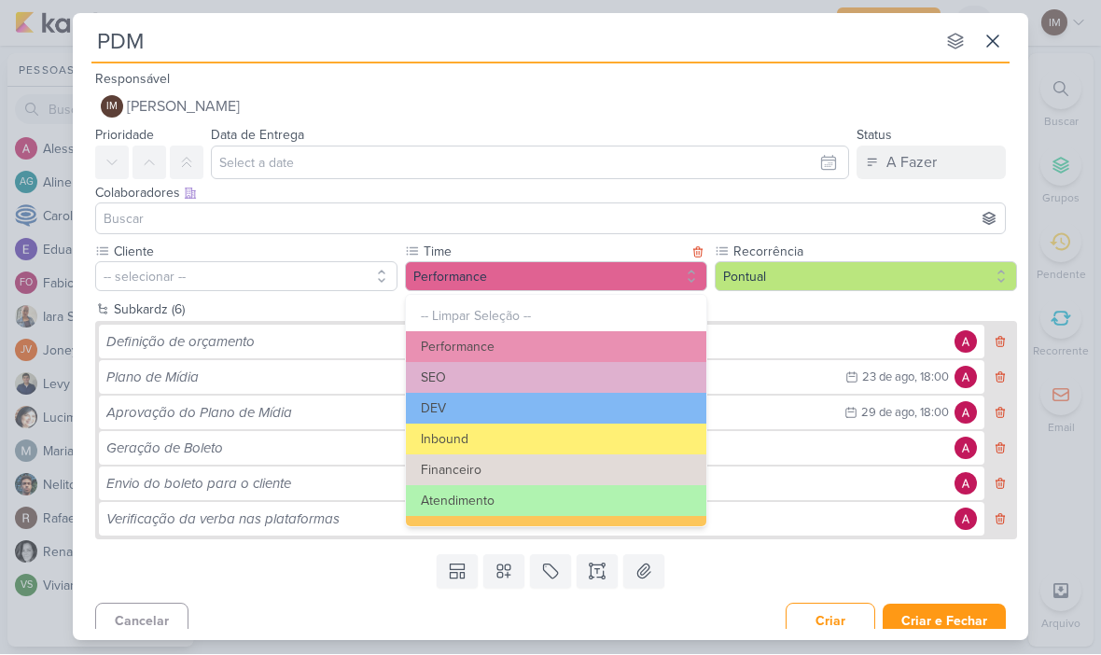
click at [660, 272] on button "Performance" at bounding box center [556, 277] width 302 height 30
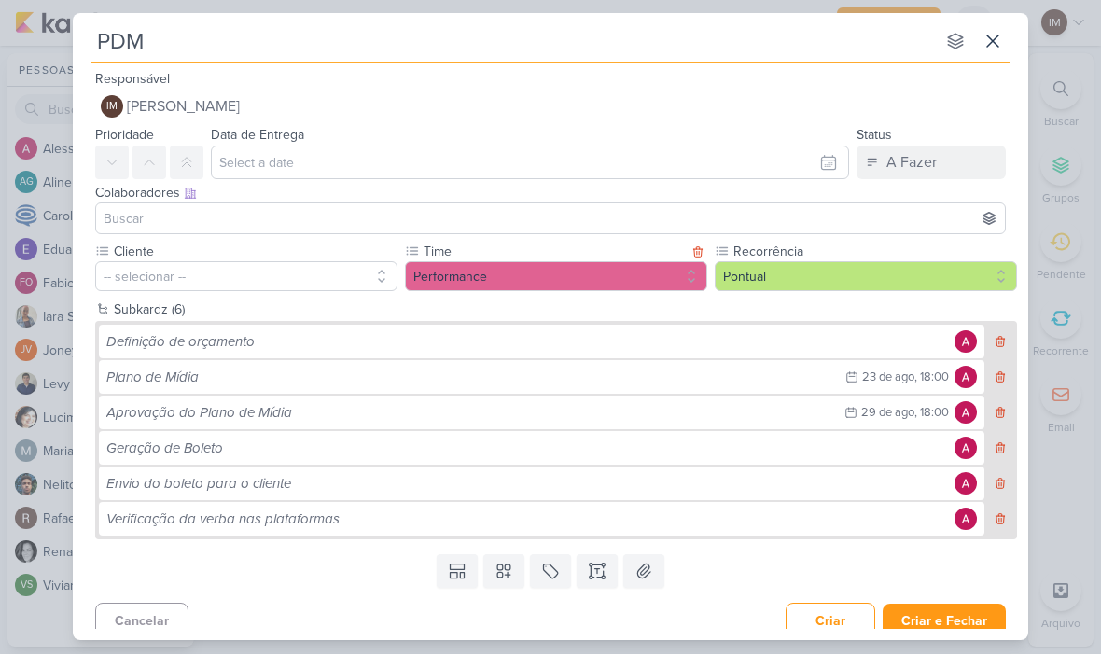
click at [1007, 32] on button at bounding box center [993, 42] width 34 height 34
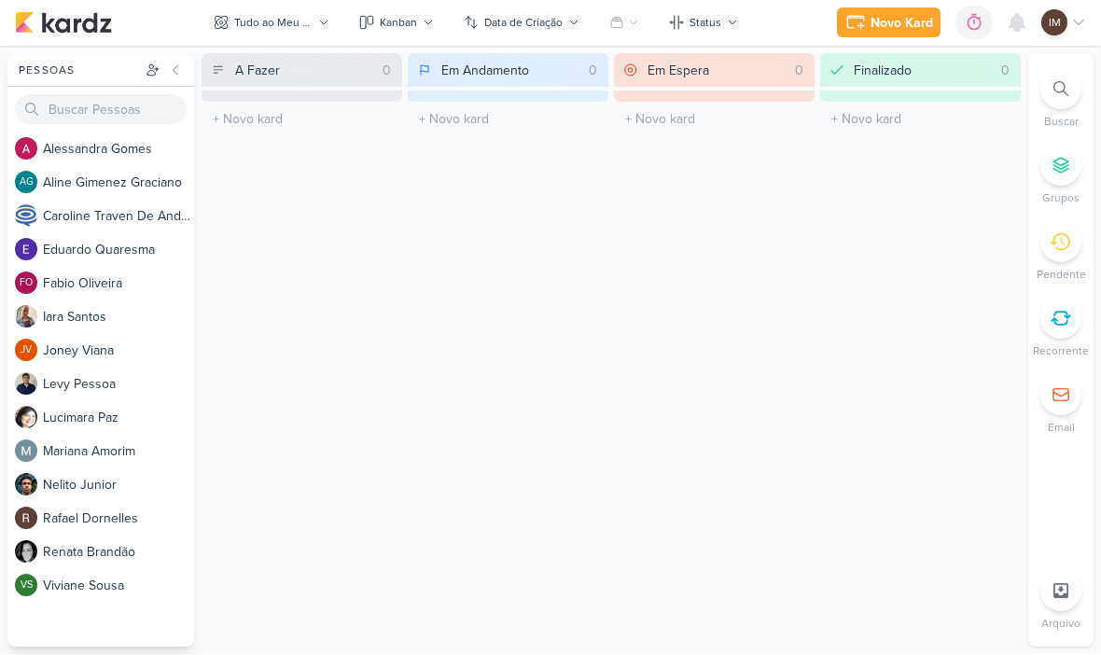
click at [890, 25] on div "Novo Kard" at bounding box center [901, 24] width 63 height 20
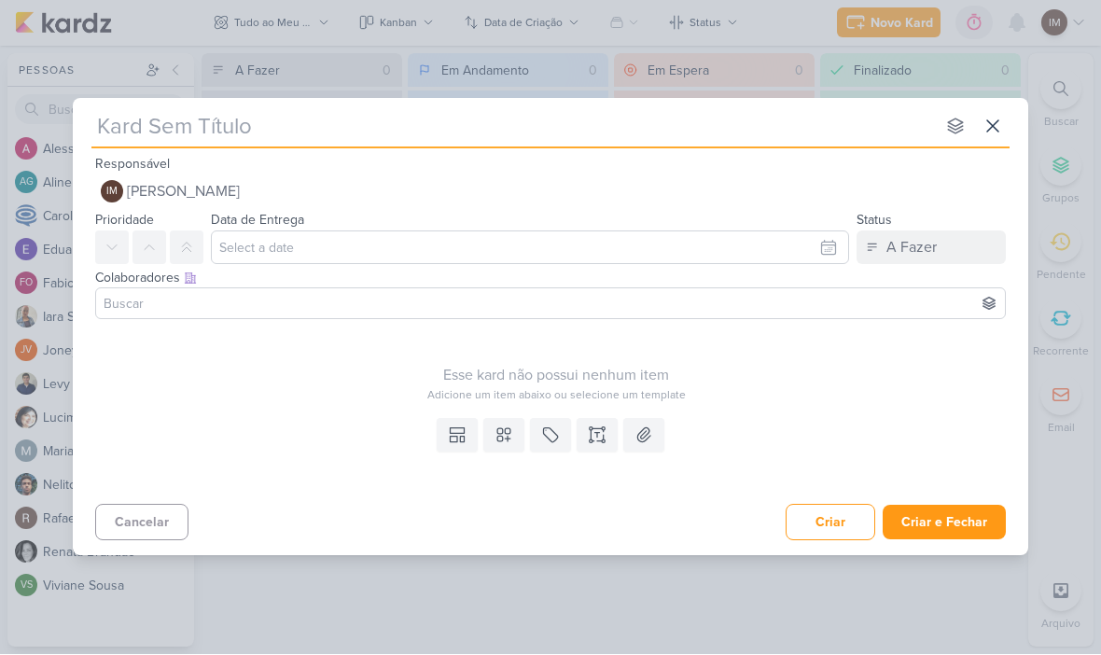
click at [646, 343] on div "Esse kard não possui nenhum item Adicione um item abaixo ou selecione um templa…" at bounding box center [556, 365] width 922 height 76
click at [928, 243] on div "A Fazer" at bounding box center [911, 248] width 50 height 22
click at [949, 244] on button "A Fazer" at bounding box center [930, 248] width 149 height 34
click at [987, 306] on icon at bounding box center [989, 305] width 12 height 12
click at [981, 299] on icon at bounding box center [988, 304] width 15 height 15
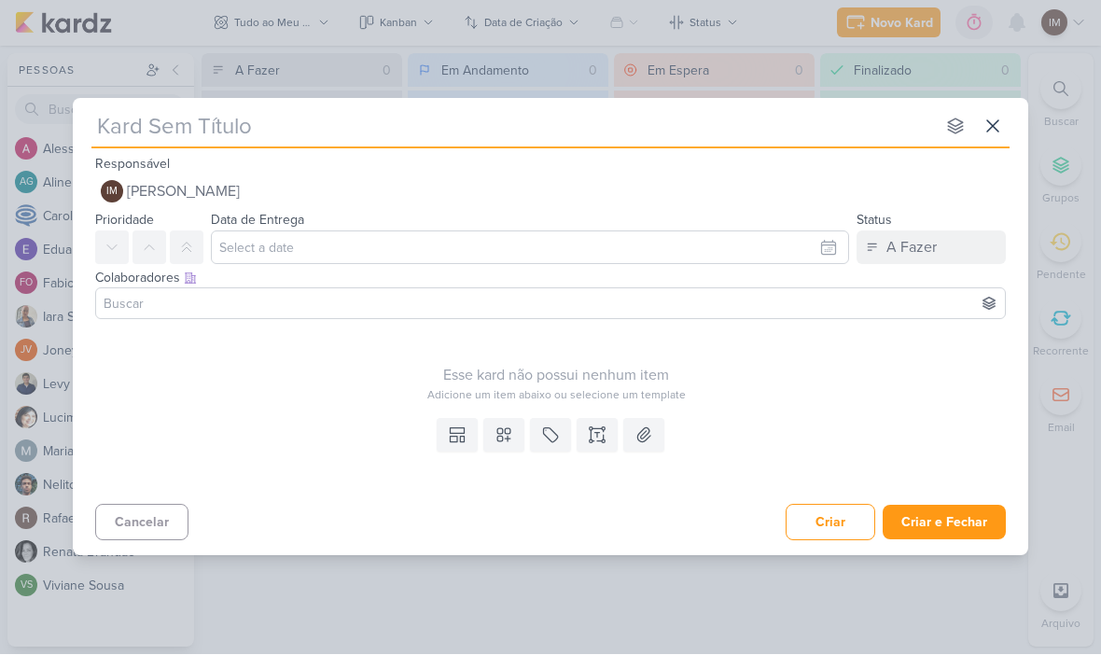
click at [959, 129] on icon at bounding box center [955, 127] width 19 height 19
click at [952, 127] on icon at bounding box center [955, 127] width 19 height 19
click at [840, 341] on div "Esse kard não possui nenhum item Adicione um item abaixo ou selecione um templa…" at bounding box center [556, 365] width 922 height 76
click at [444, 430] on button at bounding box center [457, 436] width 41 height 34
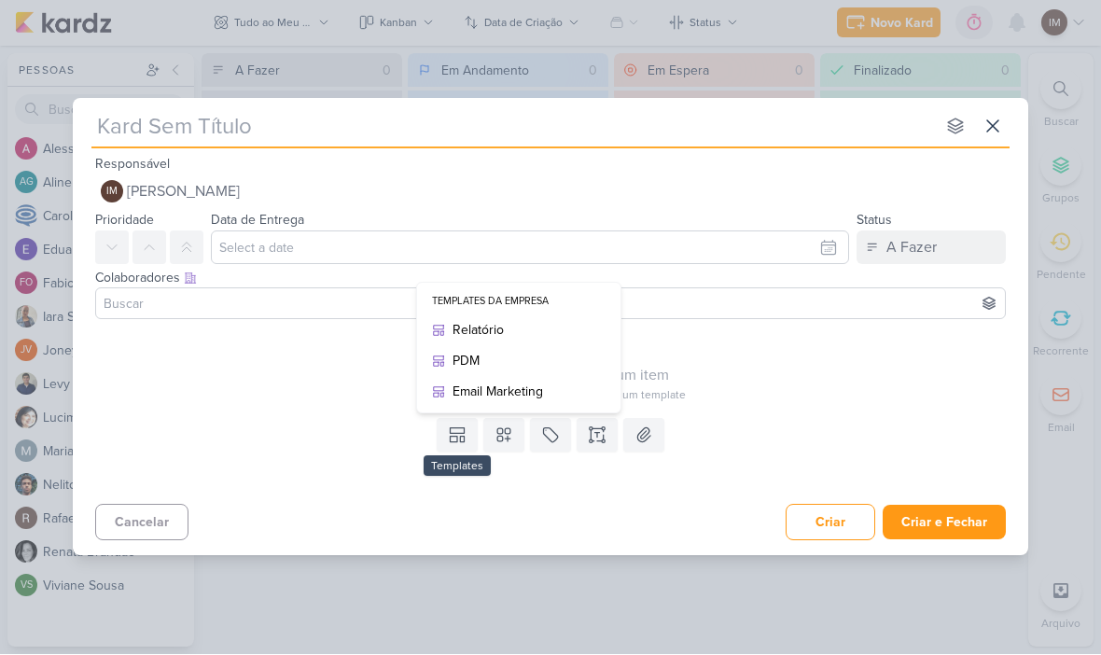
click at [535, 396] on div "Email Marketing" at bounding box center [525, 392] width 146 height 20
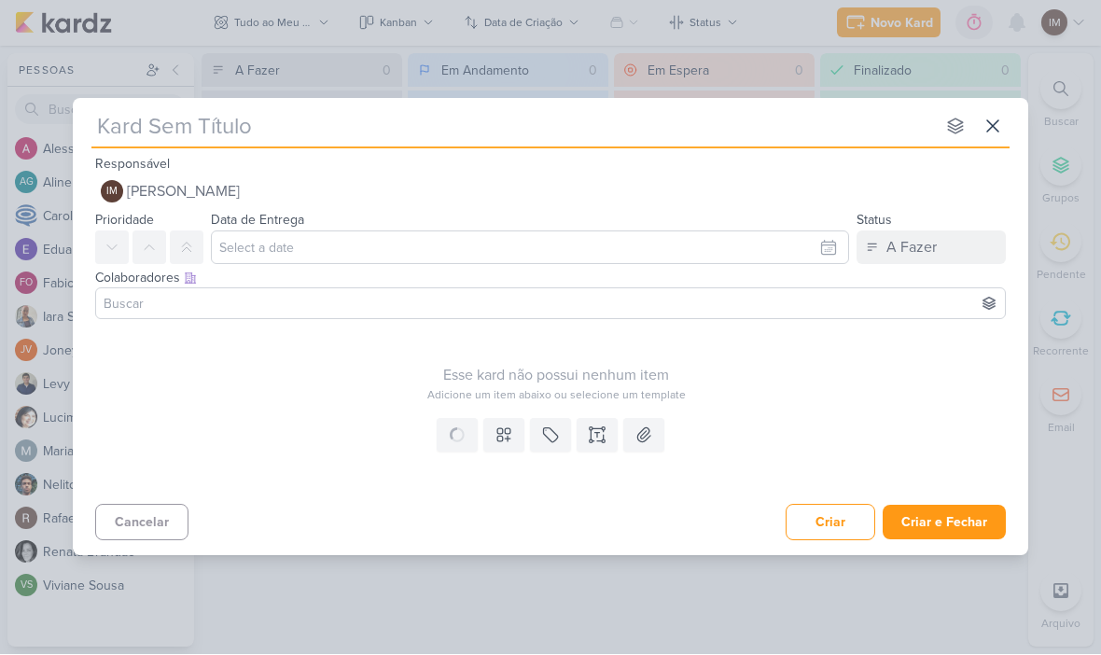
type input "Email Marketing"
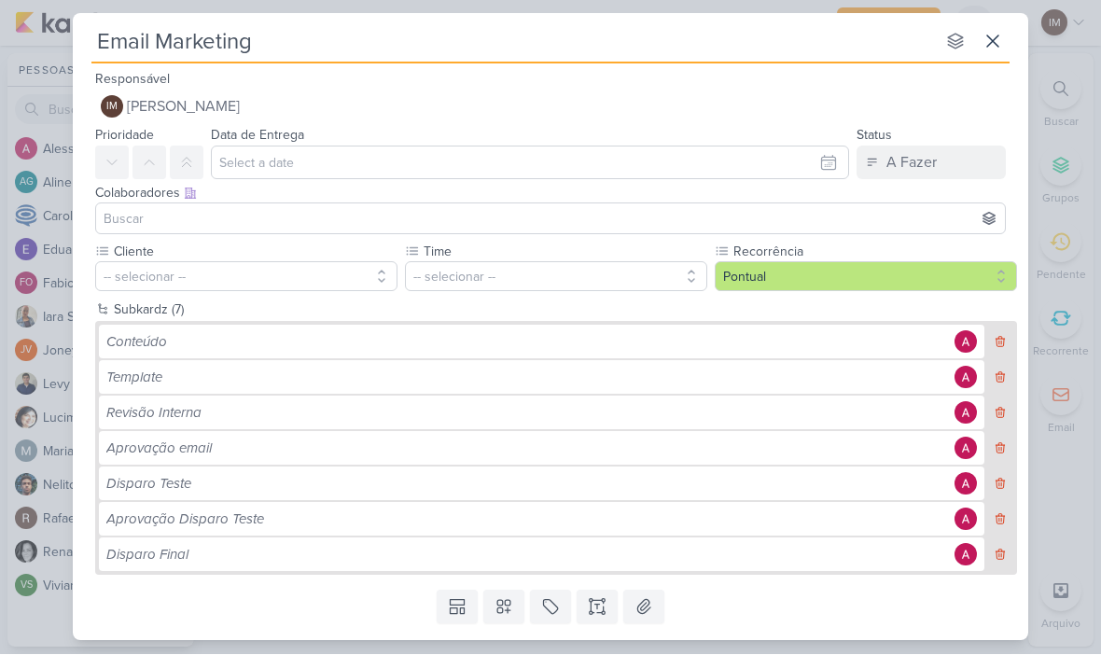
click at [995, 48] on icon at bounding box center [992, 42] width 22 height 22
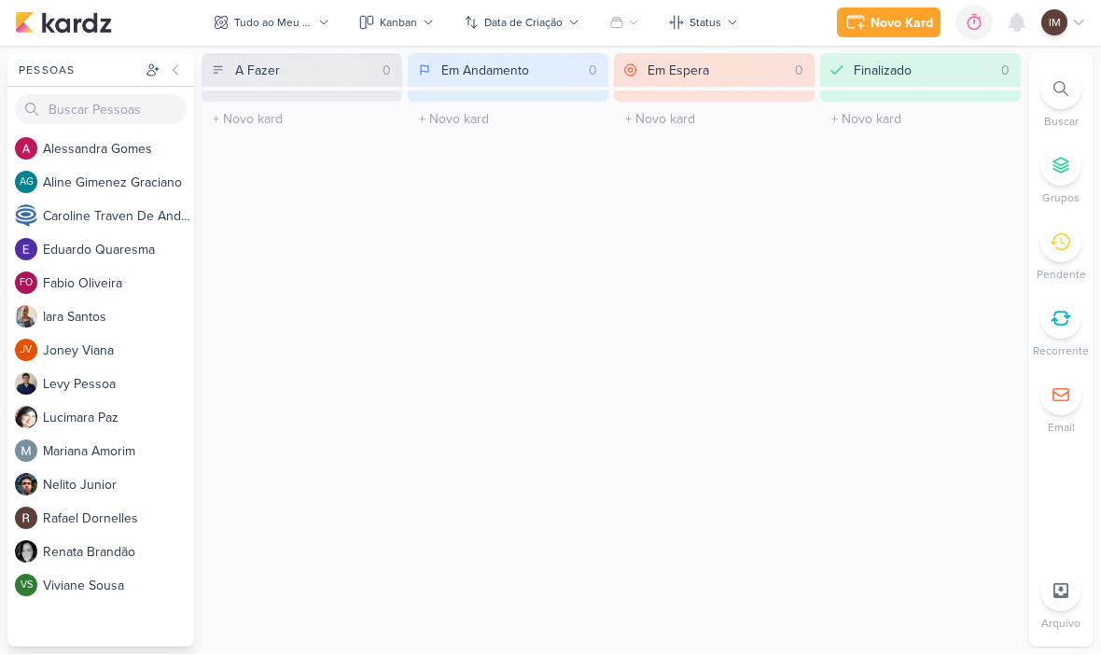
click at [1071, 45] on div "Novo Kard Ctrl + k 0h0m Sessão desligada... Hoje 0h0m Semana 0h0m Mês 0h0m" at bounding box center [550, 23] width 1071 height 47
click at [1068, 22] on div "IM" at bounding box center [1063, 23] width 45 height 26
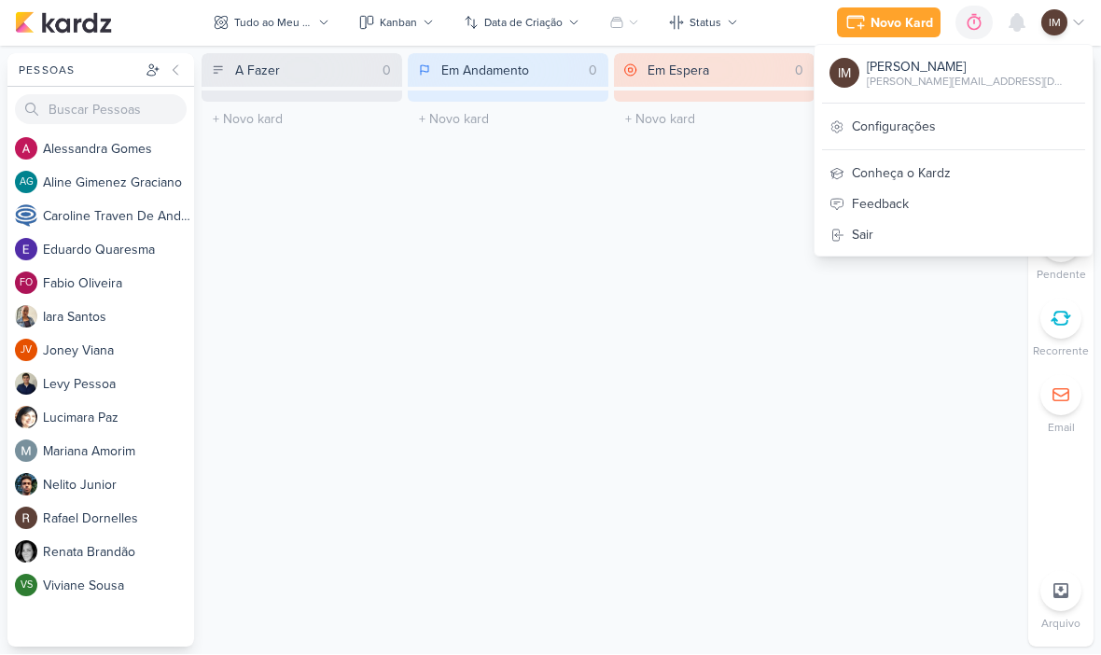
click at [1072, 22] on icon at bounding box center [1078, 23] width 15 height 15
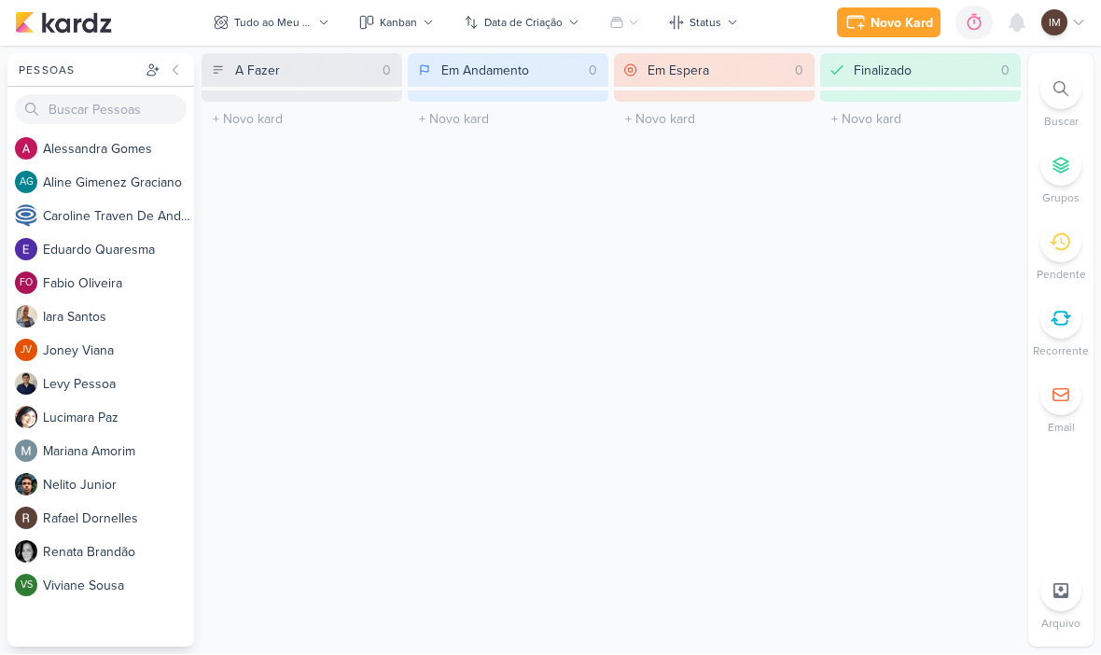
click at [1059, 172] on icon at bounding box center [1060, 166] width 15 height 15
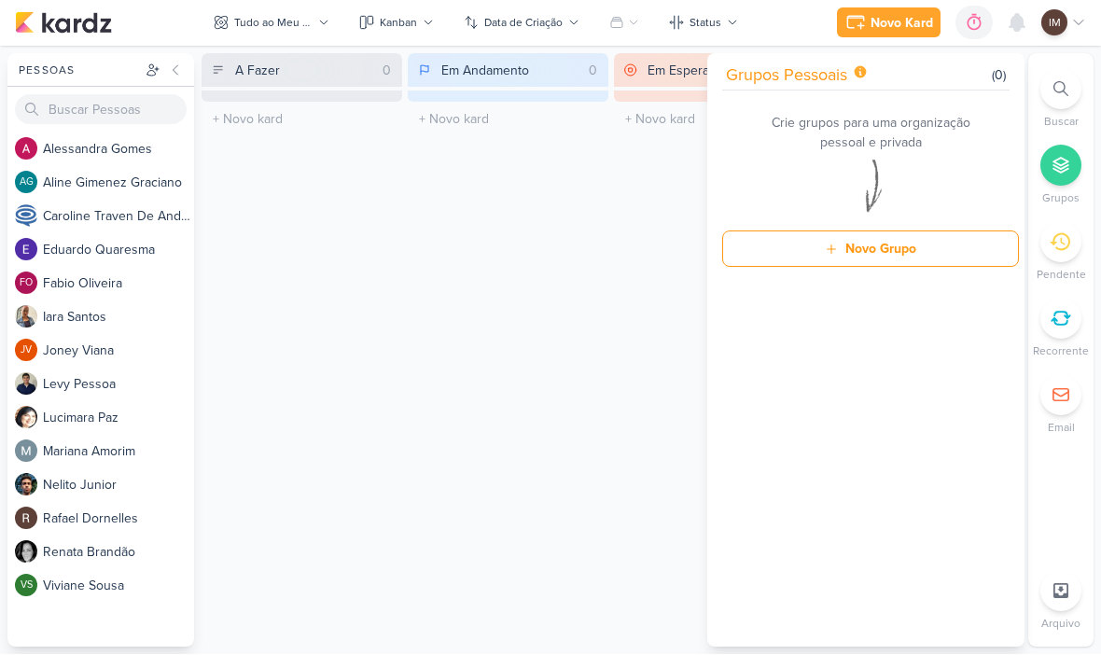
click at [652, 179] on div "Em Espera 0 O título do kard deve ter menos que 100 caracteres" at bounding box center [714, 350] width 201 height 593
